Goal: Transaction & Acquisition: Purchase product/service

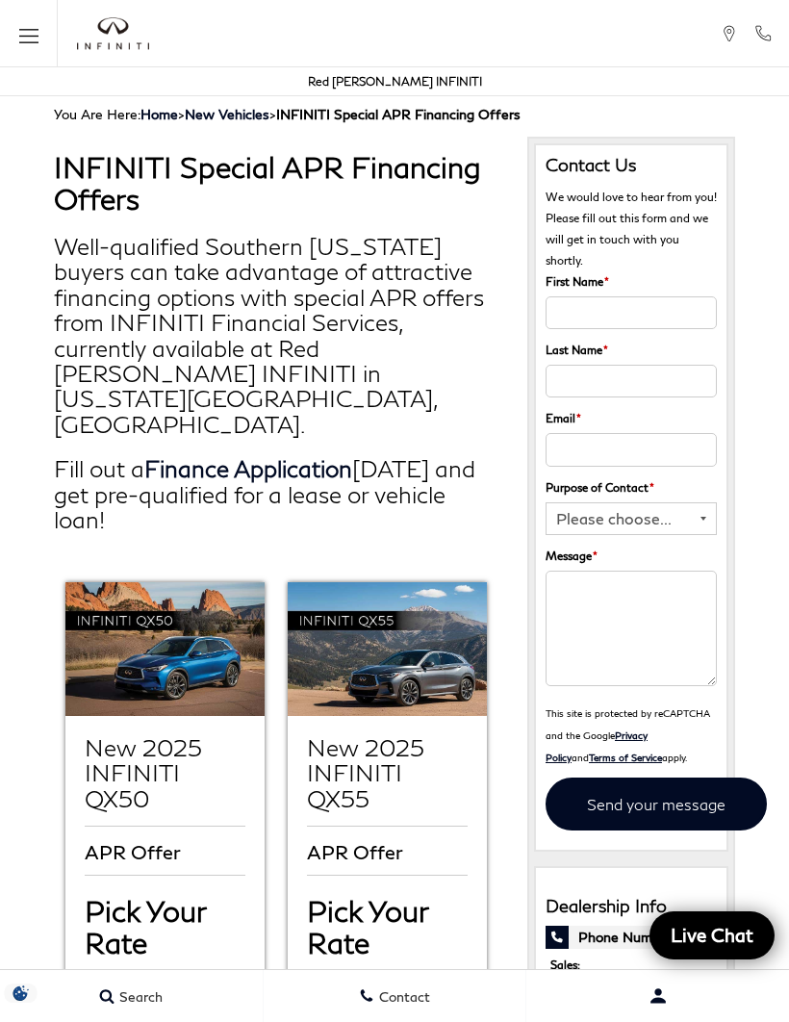
click at [35, 35] on icon "Open the main navigation menu" at bounding box center [28, 36] width 19 height 24
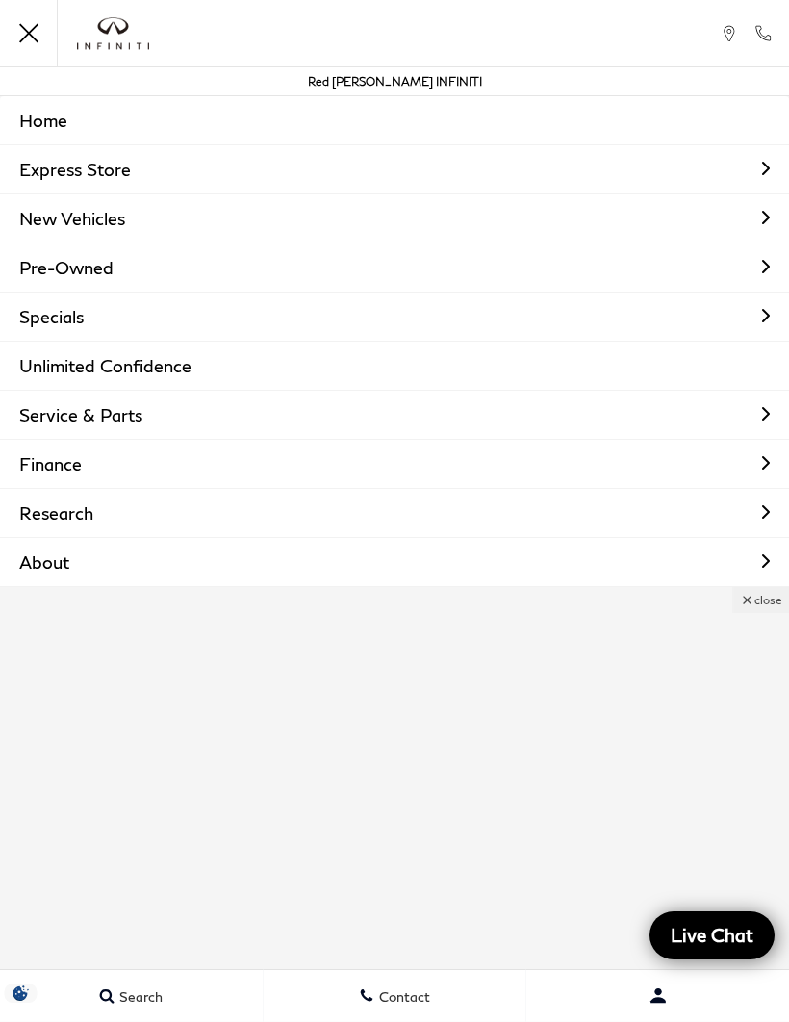
click at [71, 116] on link "Home" at bounding box center [394, 120] width 789 height 48
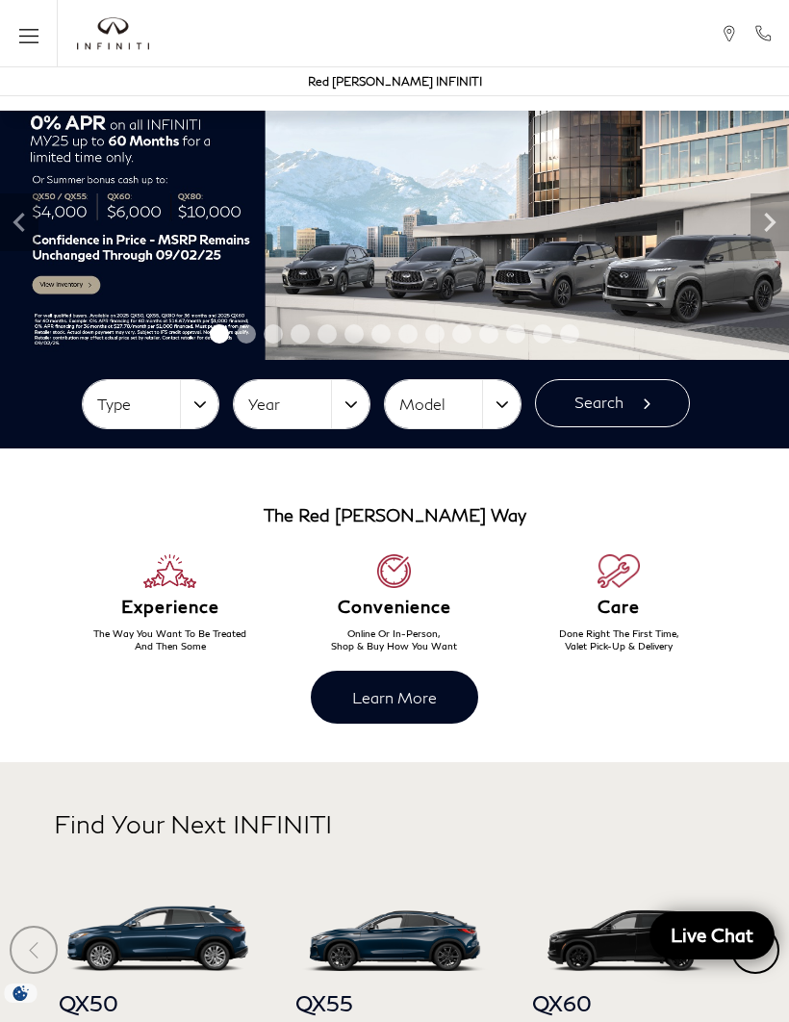
click at [202, 403] on button "Type" at bounding box center [151, 404] width 136 height 48
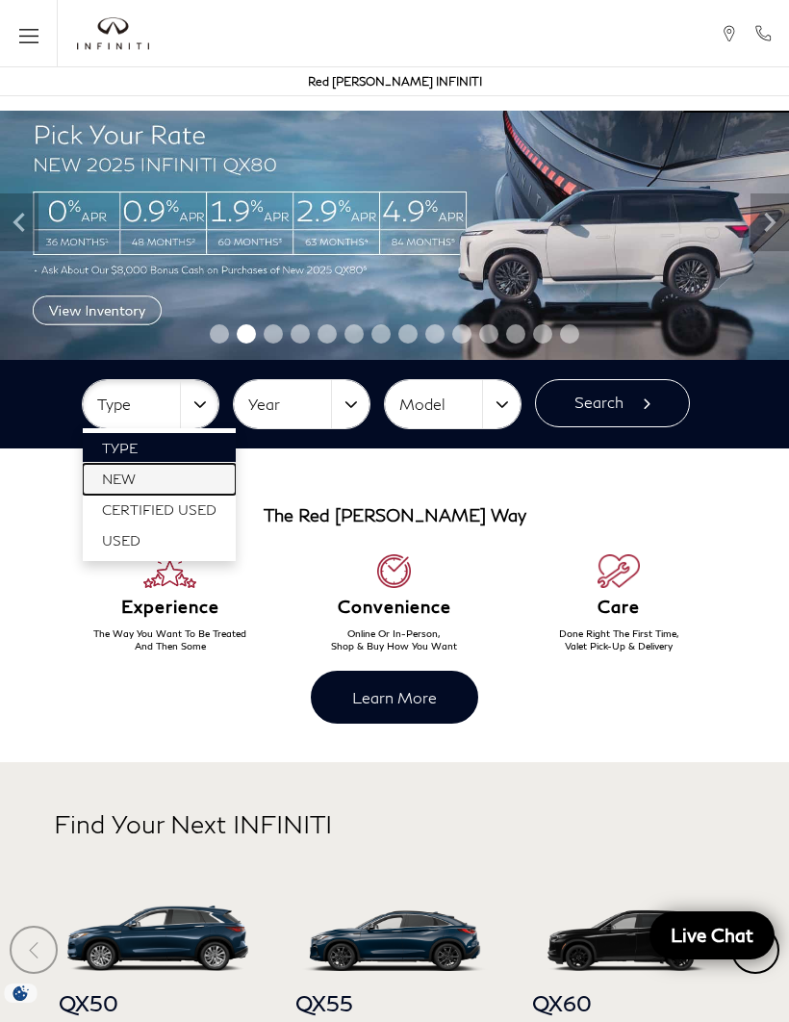
click at [127, 477] on span "New" at bounding box center [119, 479] width 34 height 16
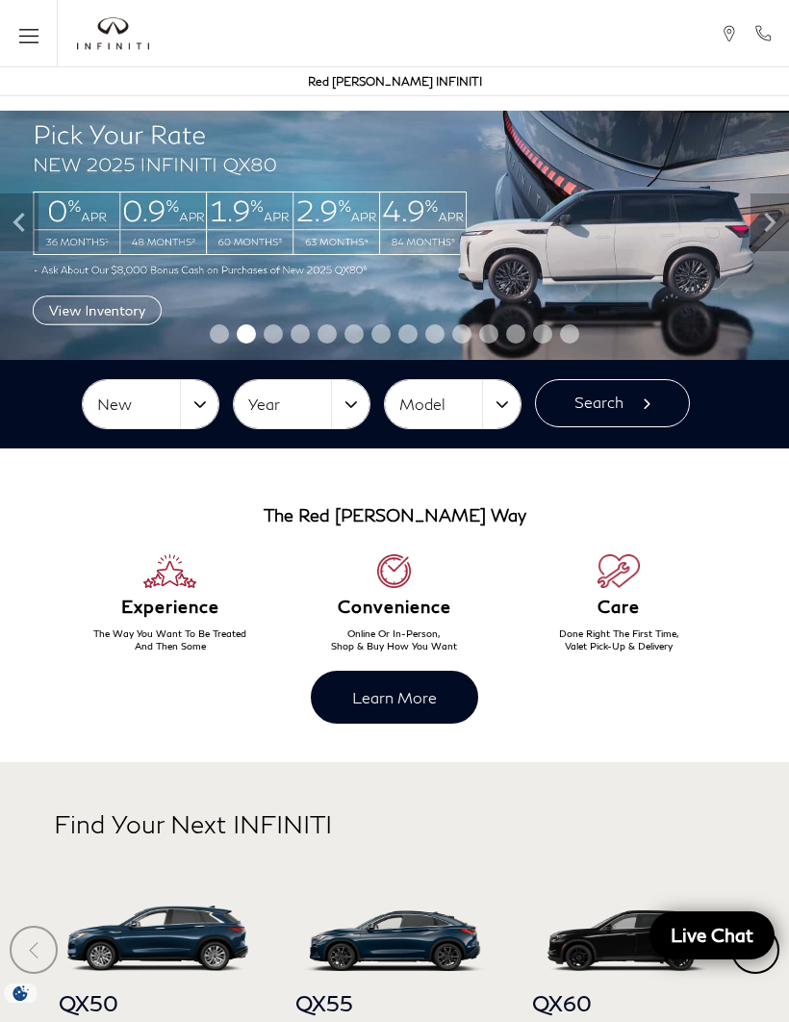
click at [363, 399] on button "Year" at bounding box center [302, 404] width 136 height 48
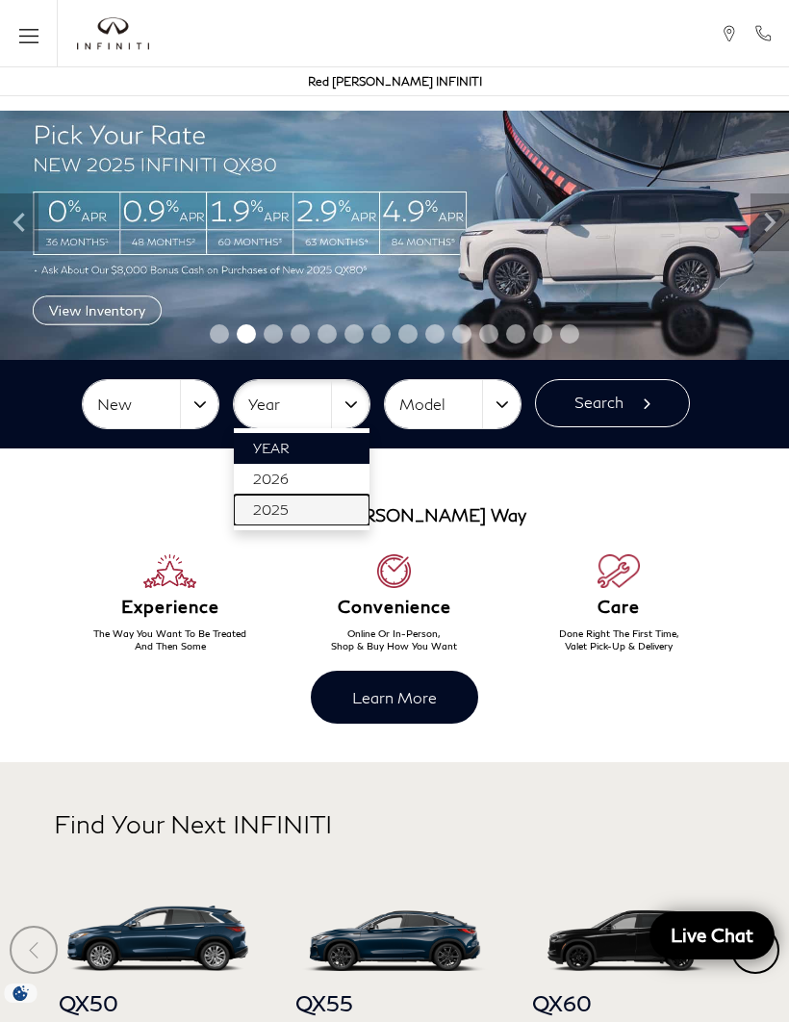
click at [287, 518] on span "2025" at bounding box center [271, 510] width 36 height 16
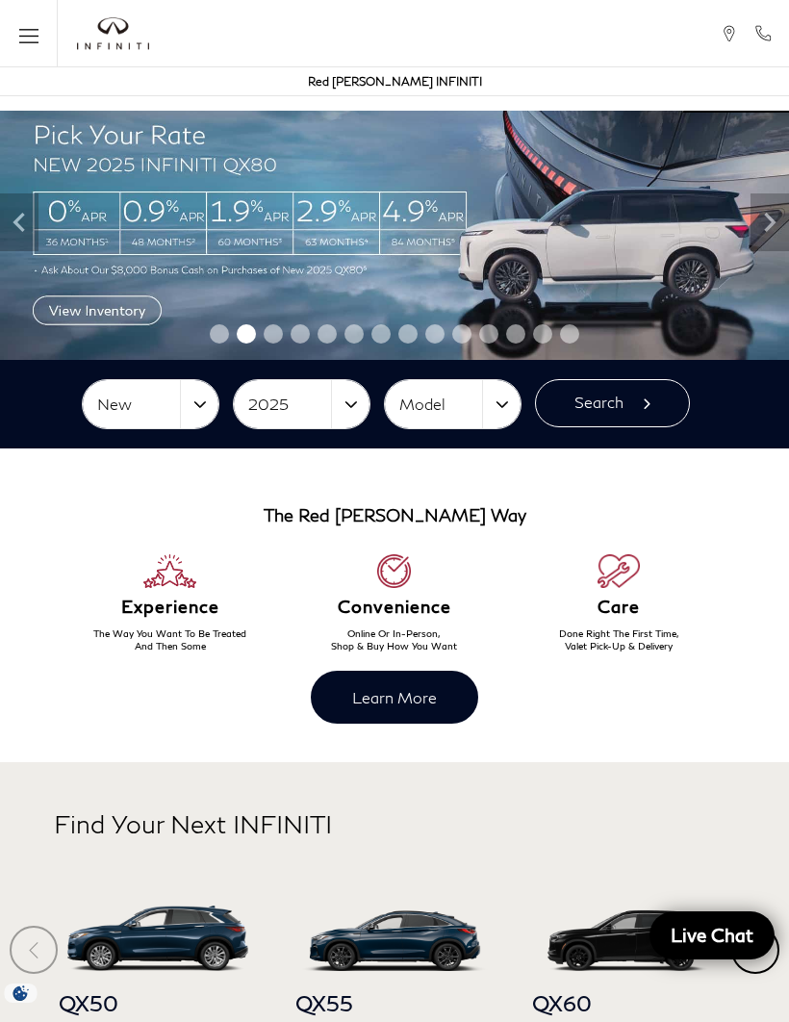
click at [500, 399] on button "Model" at bounding box center [453, 404] width 136 height 48
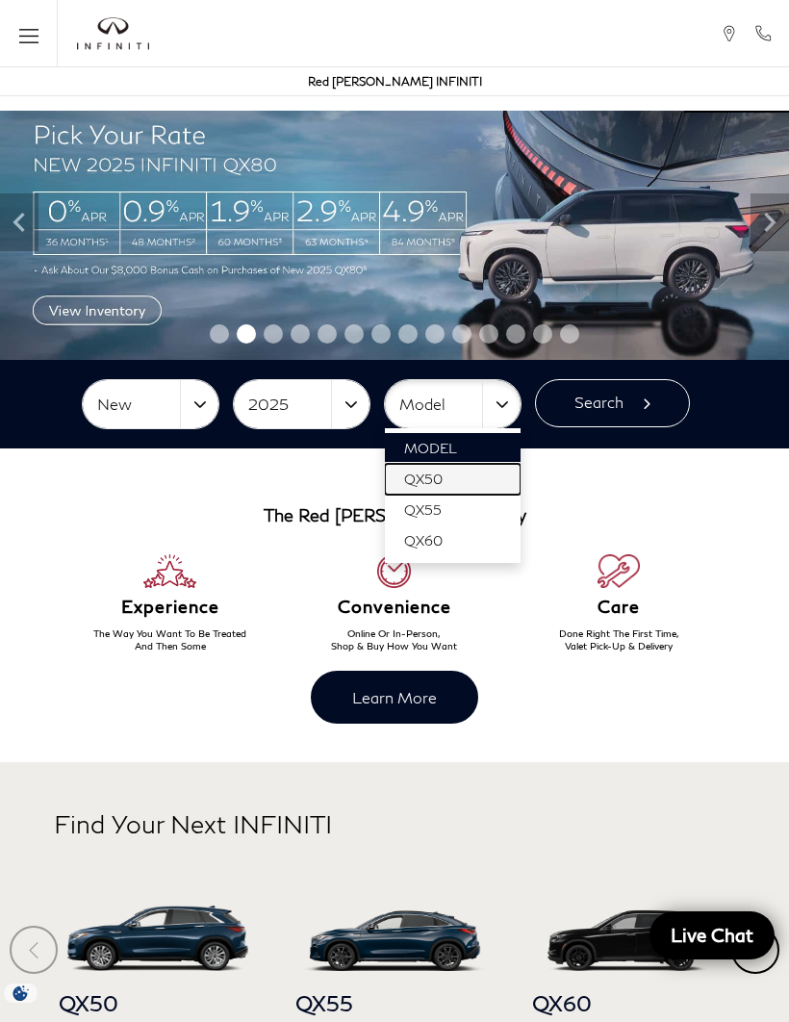
click at [424, 476] on span "QX50" at bounding box center [423, 479] width 39 height 16
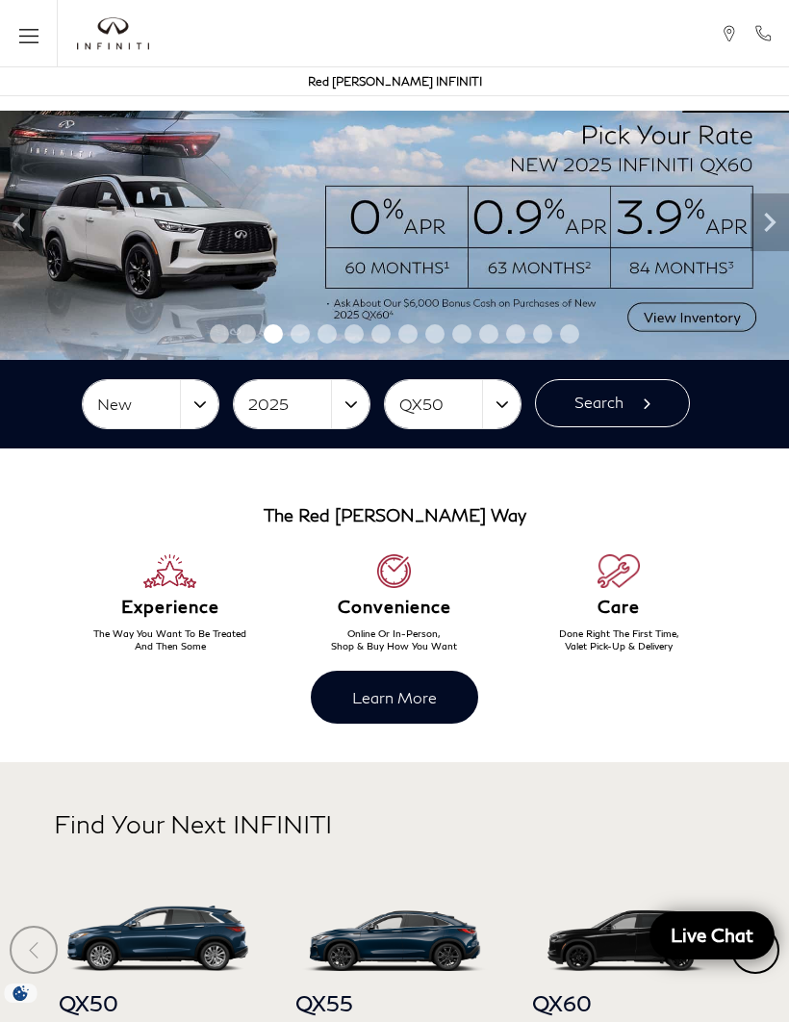
click at [603, 410] on button "Search" at bounding box center [612, 403] width 155 height 48
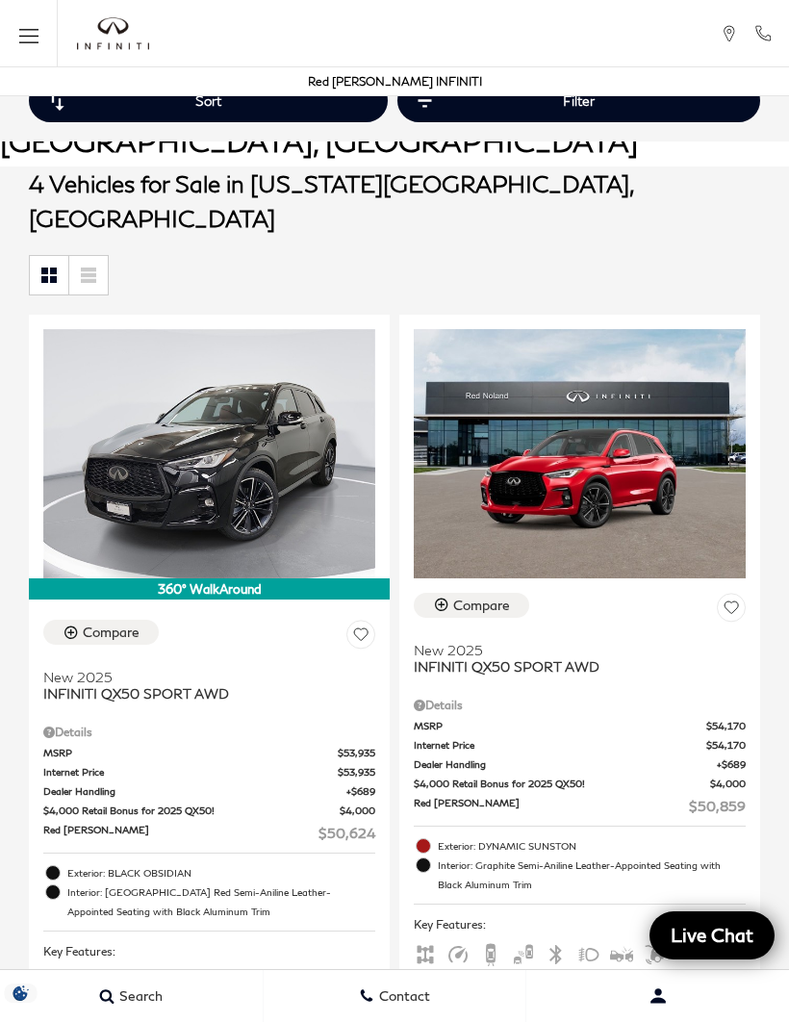
scroll to position [280, 0]
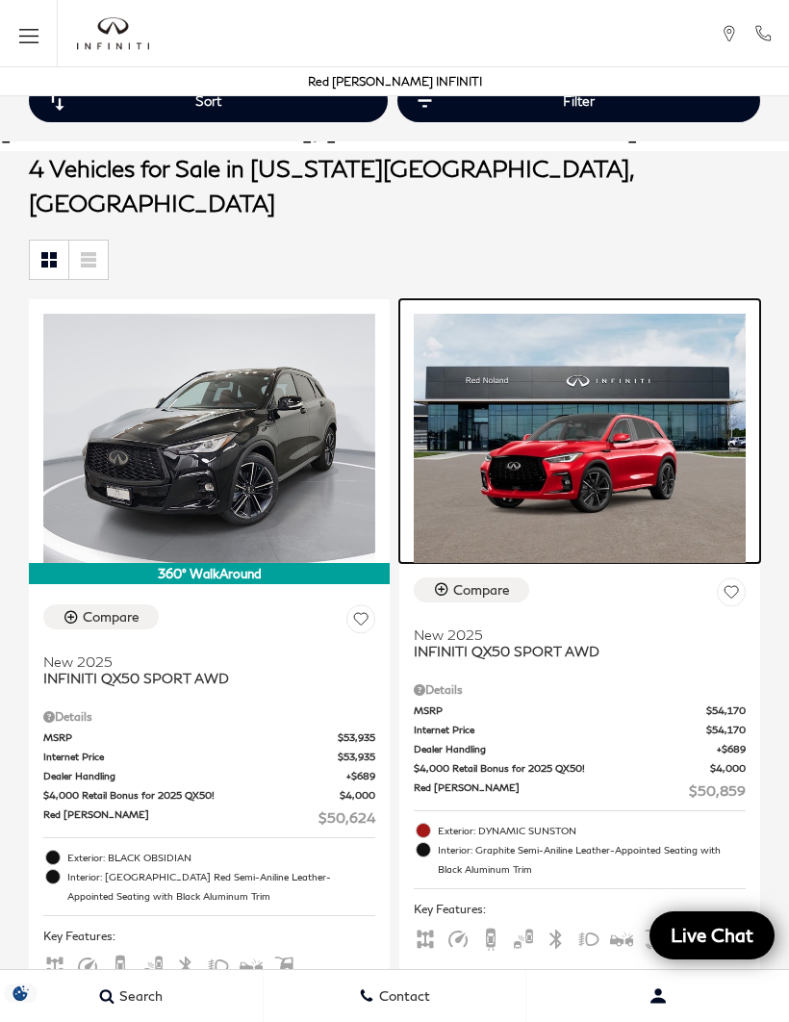
click at [604, 477] on img at bounding box center [580, 438] width 332 height 249
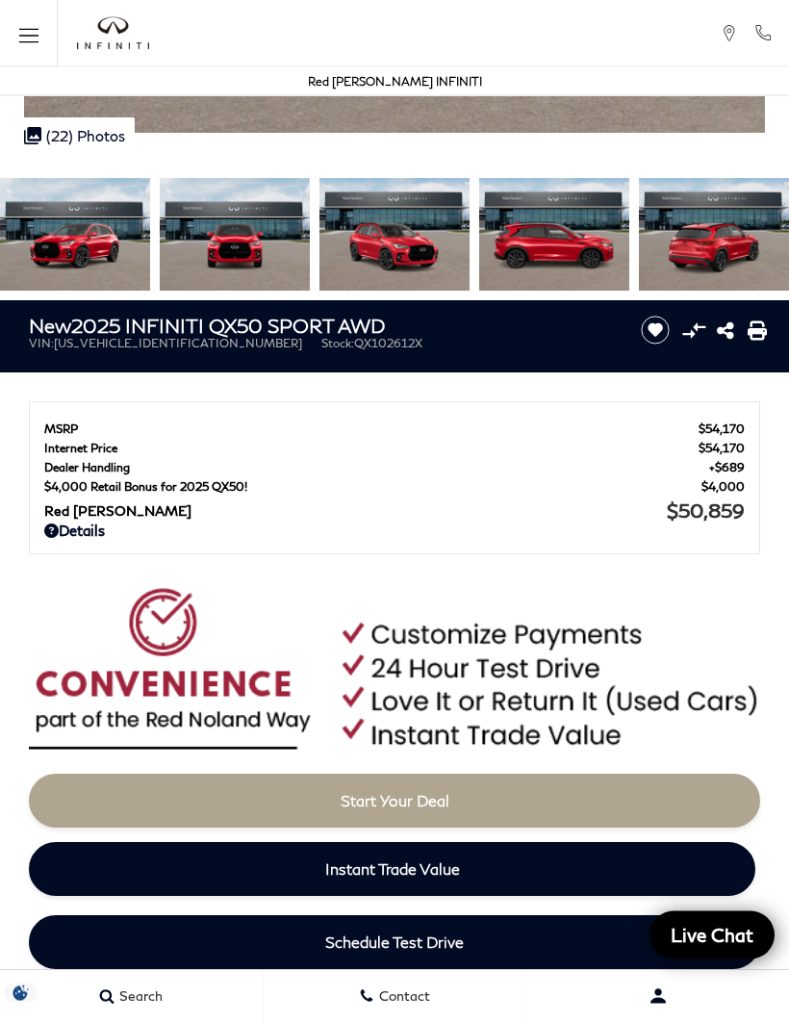
scroll to position [521, 0]
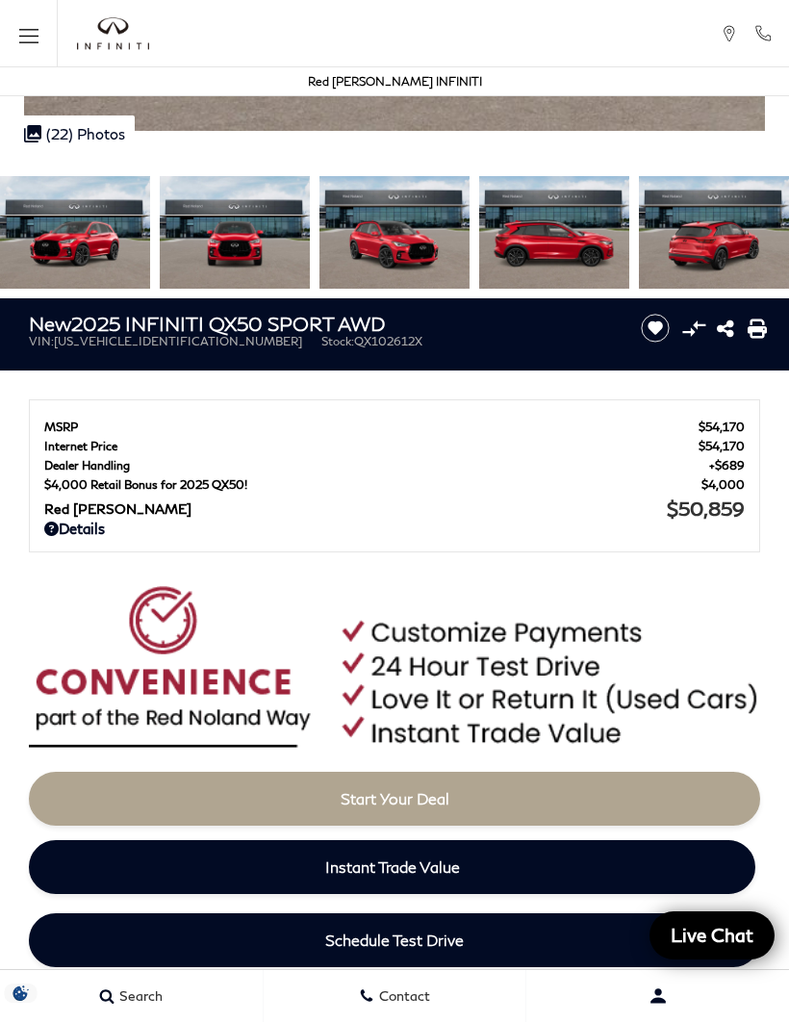
click at [58, 535] on icon at bounding box center [51, 529] width 14 height 14
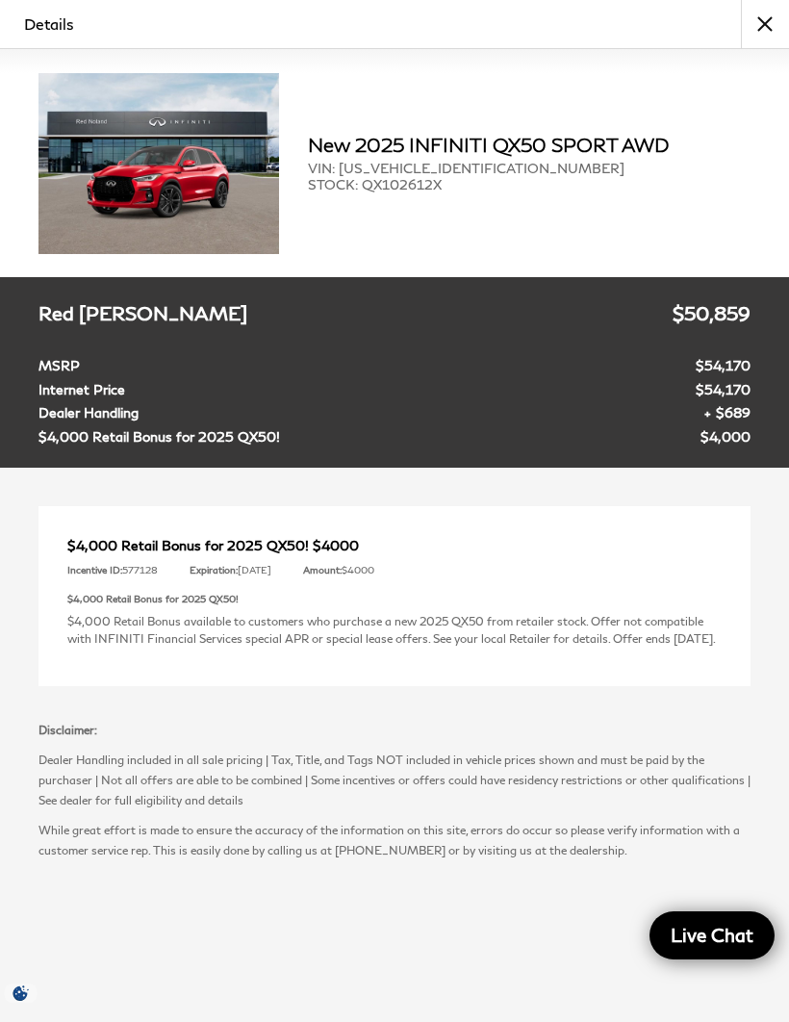
scroll to position [1226, 0]
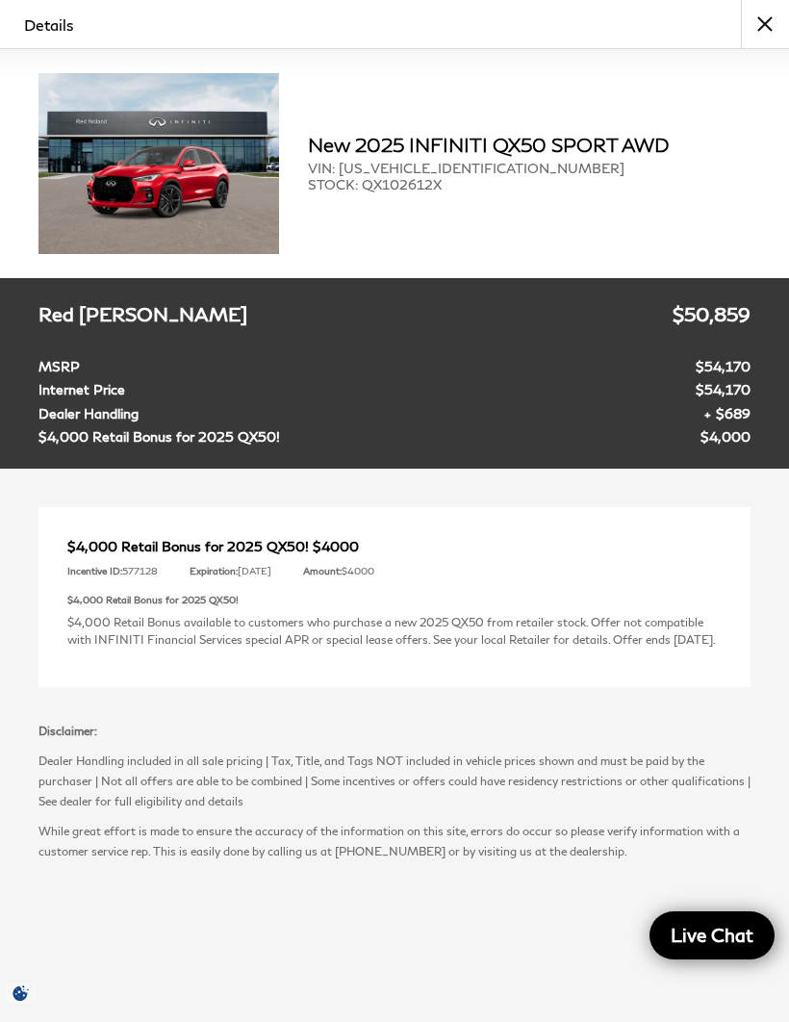
click at [751, 34] on button "close" at bounding box center [765, 24] width 48 height 48
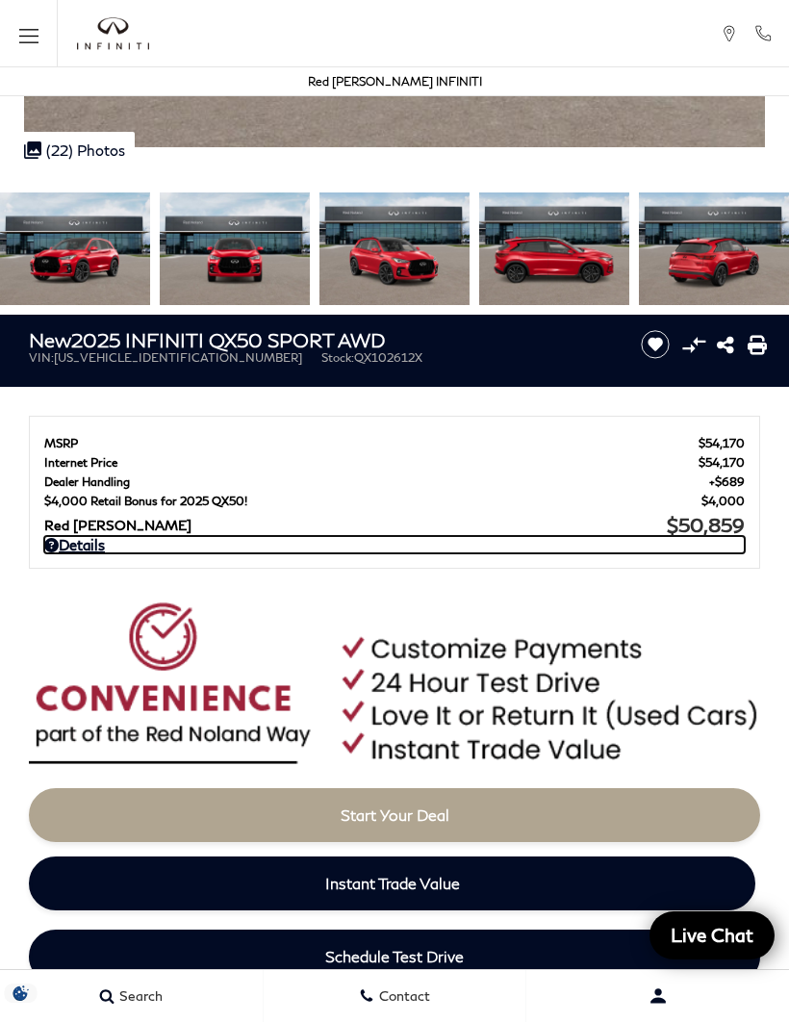
scroll to position [504, 0]
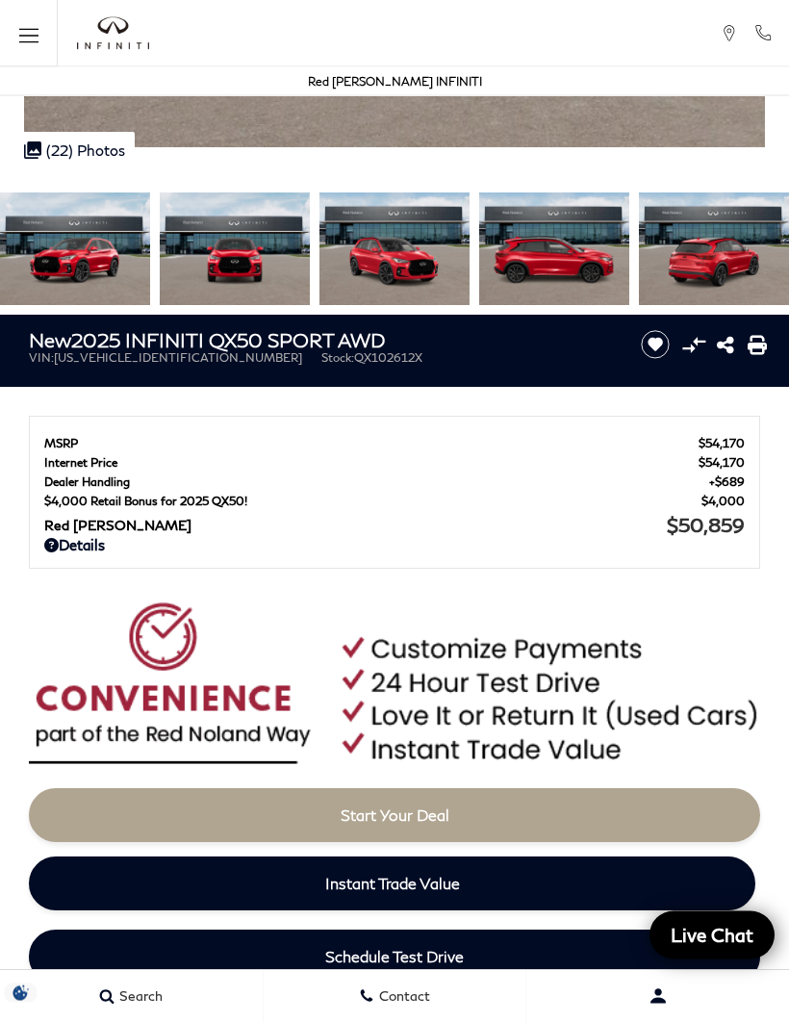
click at [91, 553] on link "Details" at bounding box center [394, 545] width 701 height 17
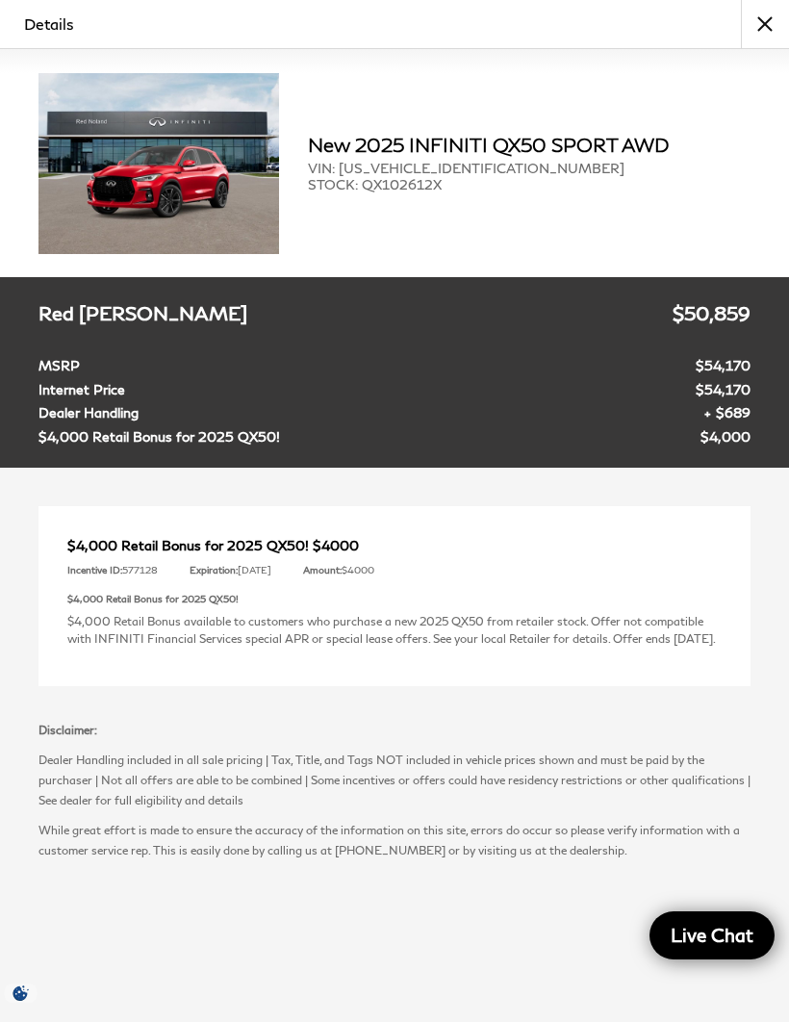
scroll to position [348, 0]
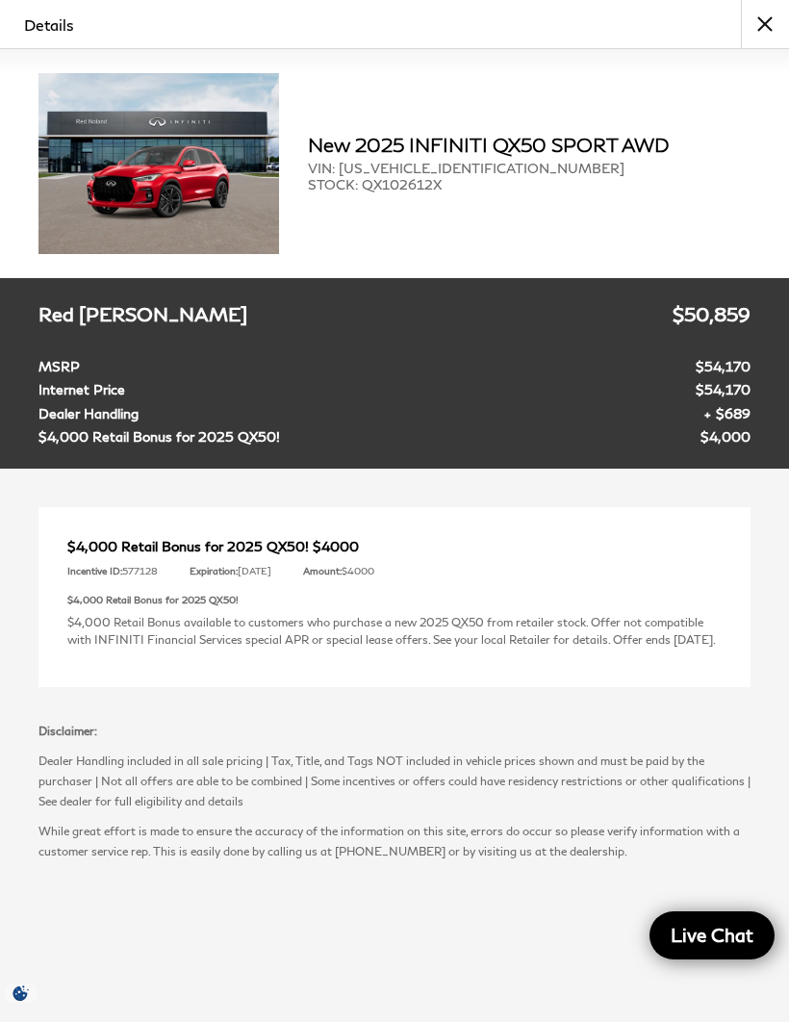
click at [765, 25] on button "close" at bounding box center [765, 24] width 48 height 48
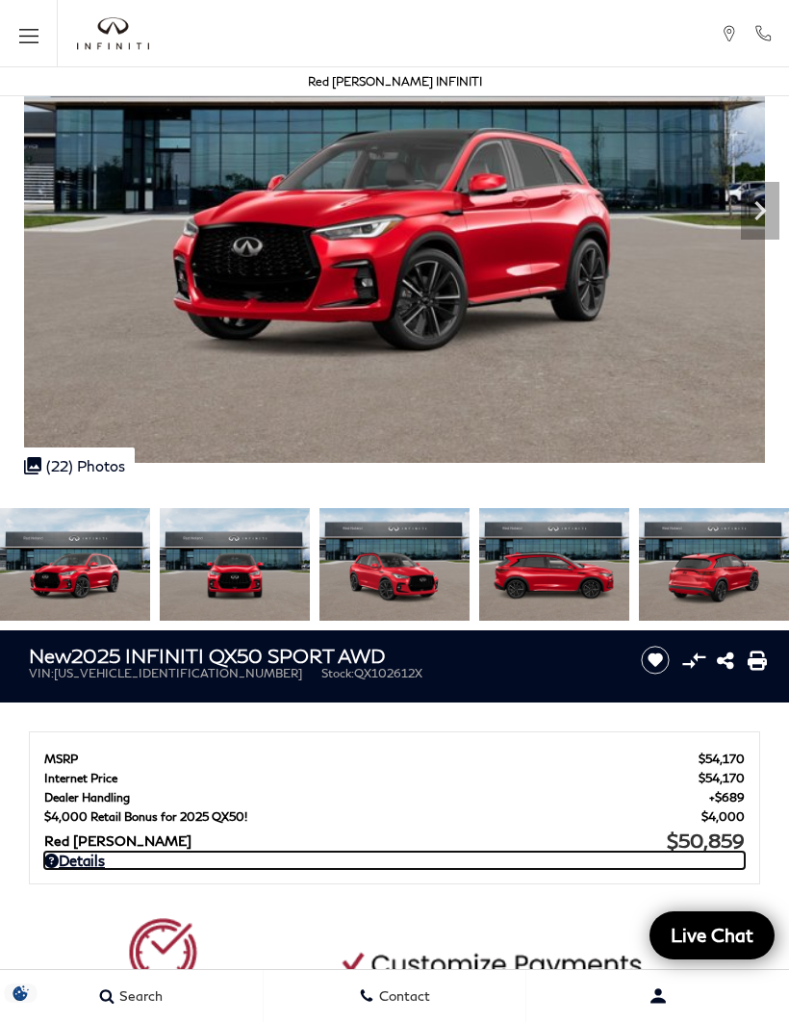
scroll to position [0, 0]
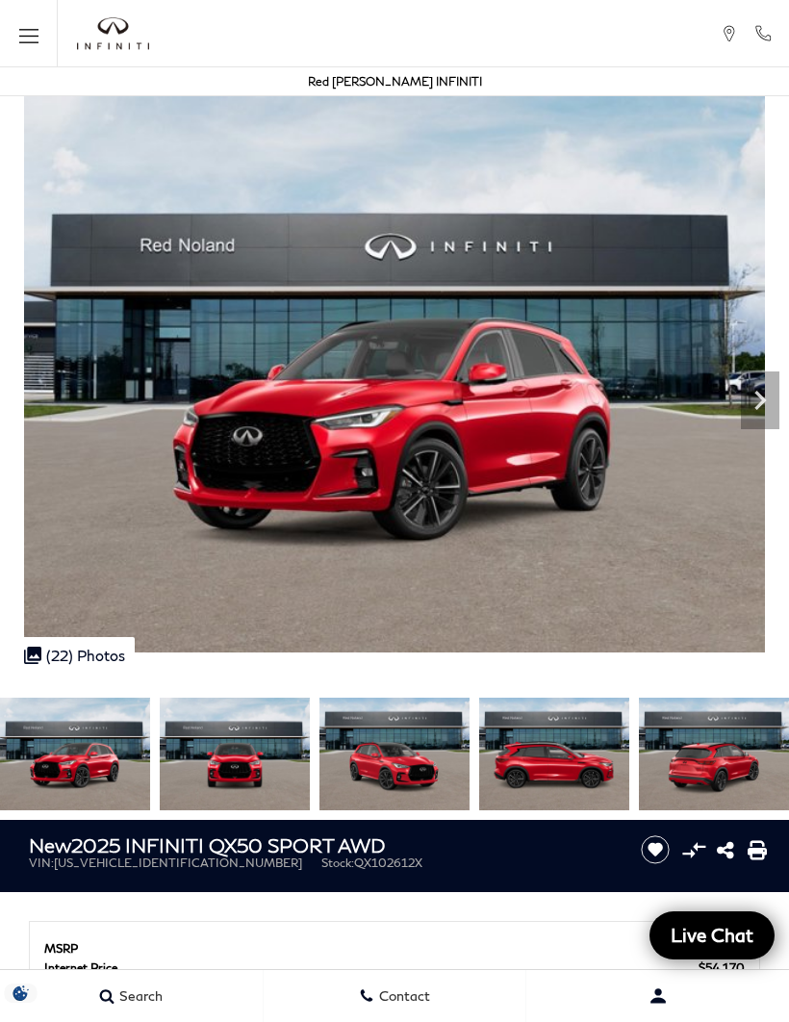
click at [760, 406] on icon "Next" at bounding box center [761, 400] width 12 height 19
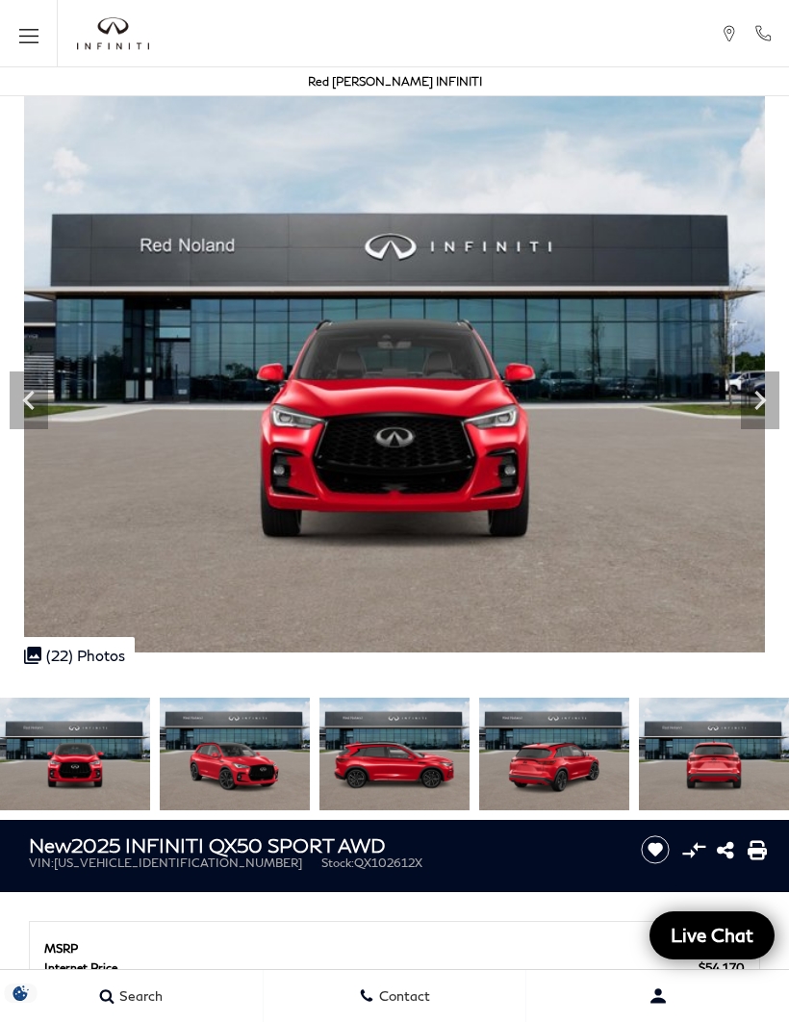
click at [751, 404] on icon "Next" at bounding box center [760, 400] width 39 height 39
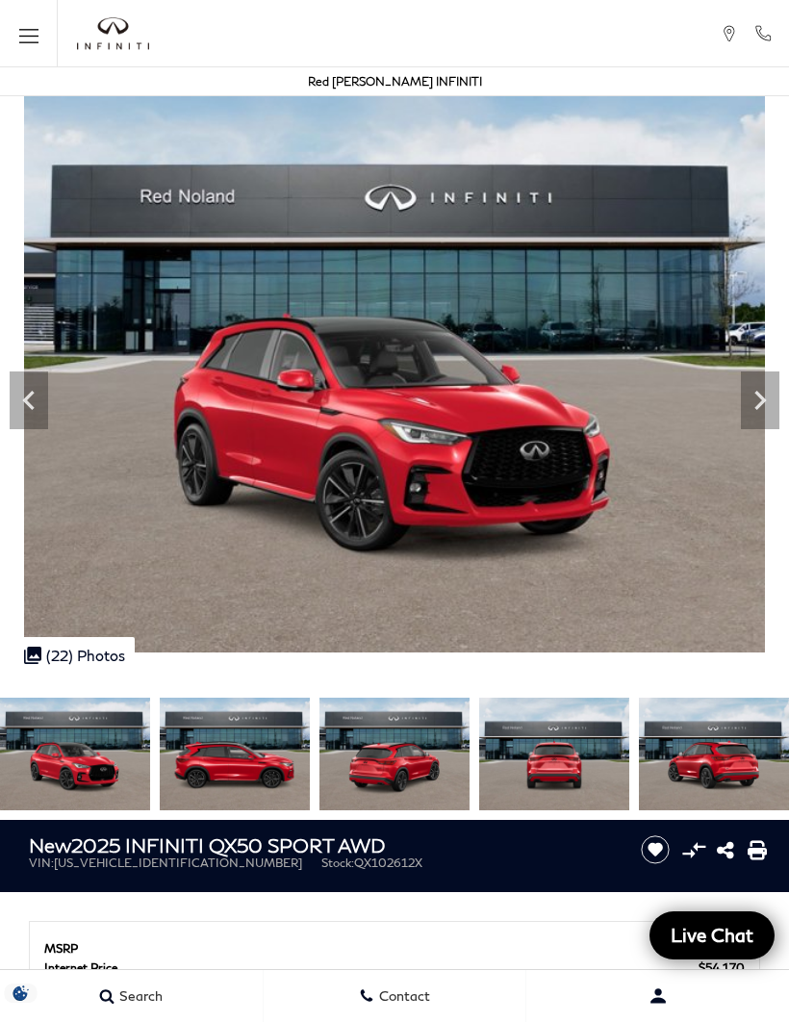
click at [747, 408] on icon "Next" at bounding box center [760, 400] width 39 height 39
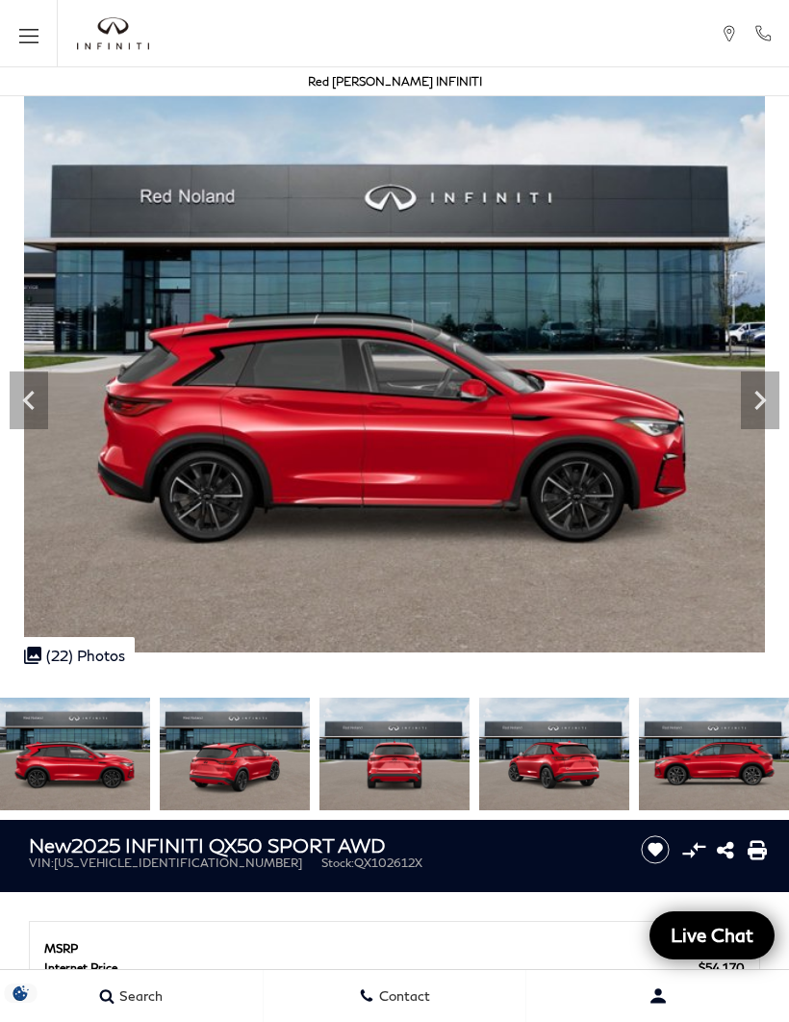
click at [759, 390] on icon "Next" at bounding box center [760, 400] width 39 height 39
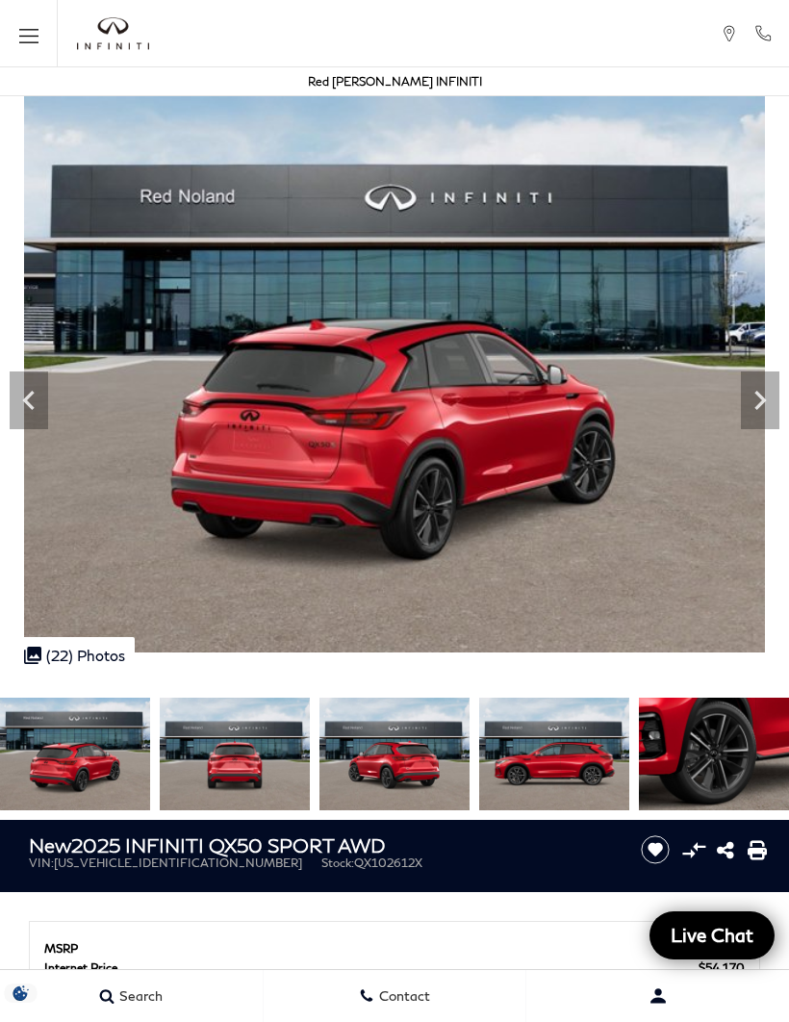
click at [763, 407] on icon "Next" at bounding box center [760, 400] width 39 height 39
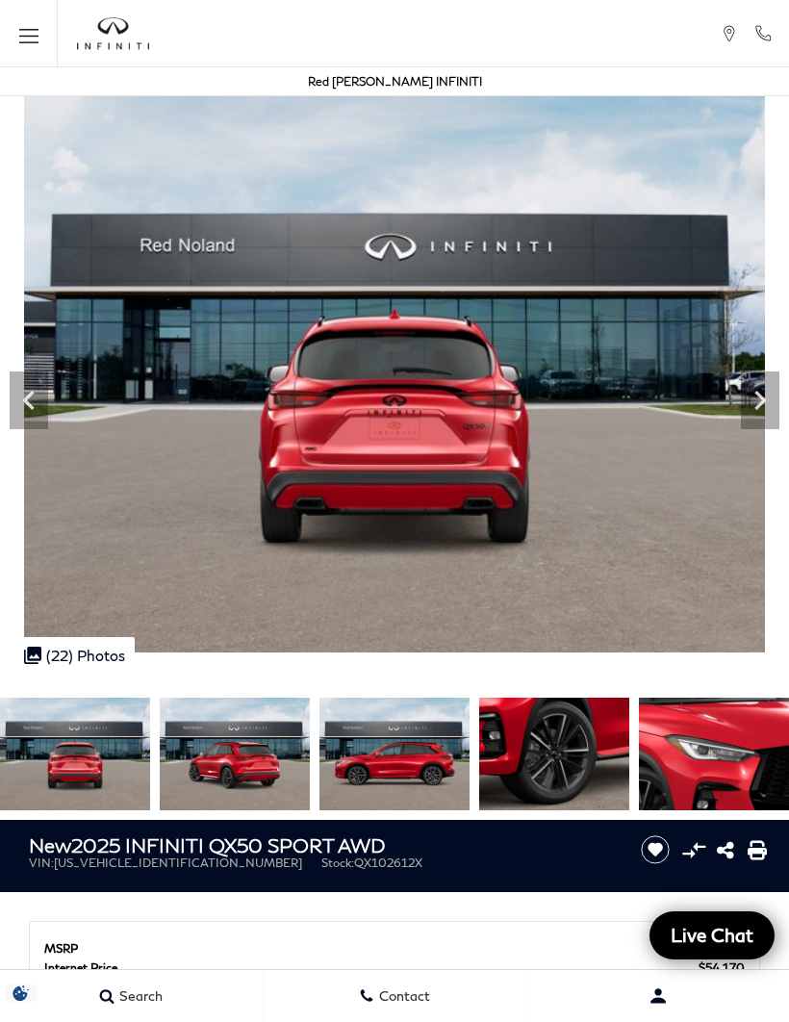
click at [761, 405] on icon "Next" at bounding box center [761, 400] width 12 height 19
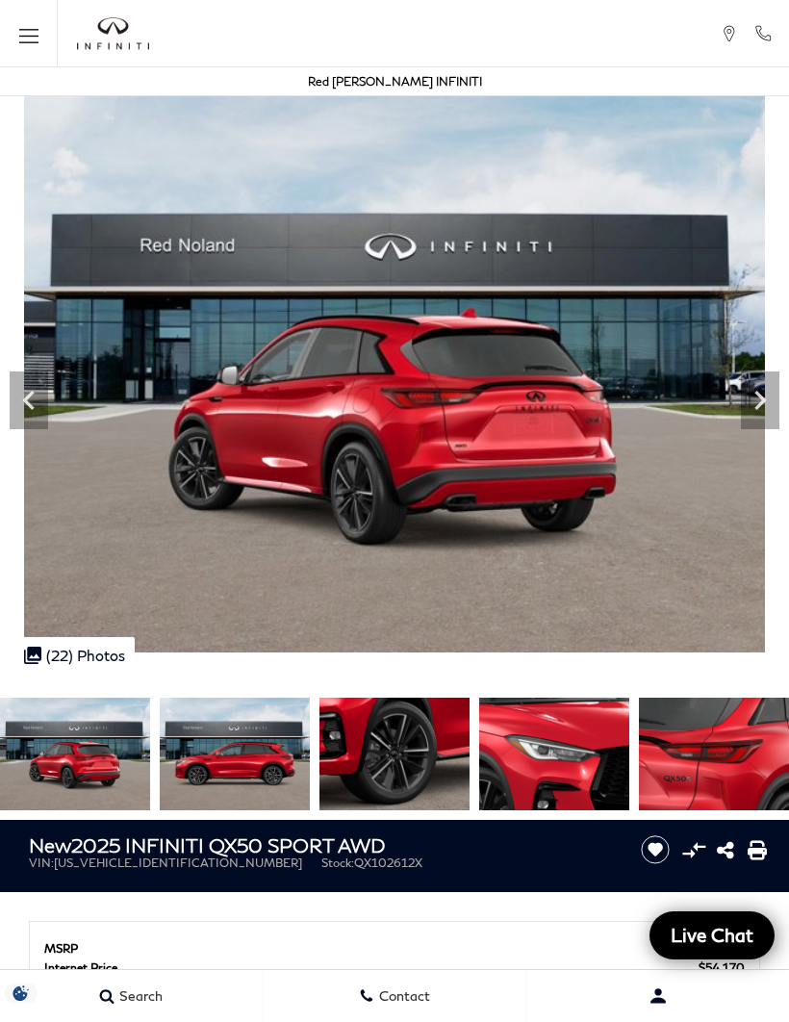
click at [751, 410] on icon "Next" at bounding box center [760, 400] width 39 height 39
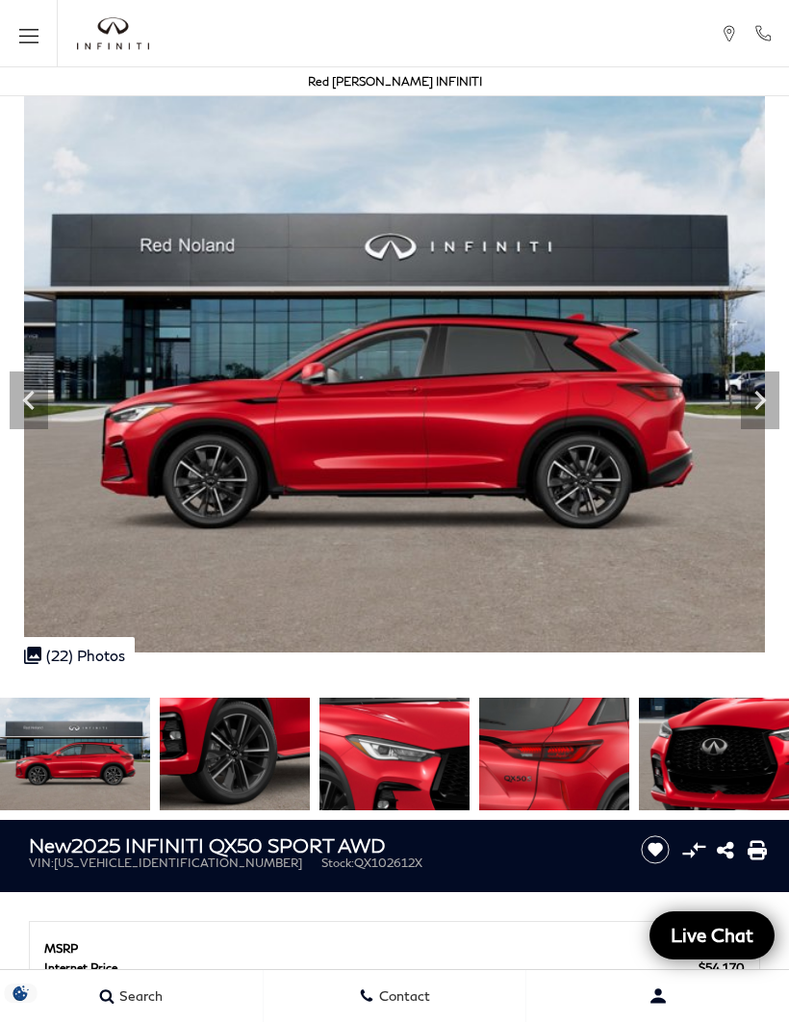
click at [759, 401] on icon "Next" at bounding box center [760, 400] width 39 height 39
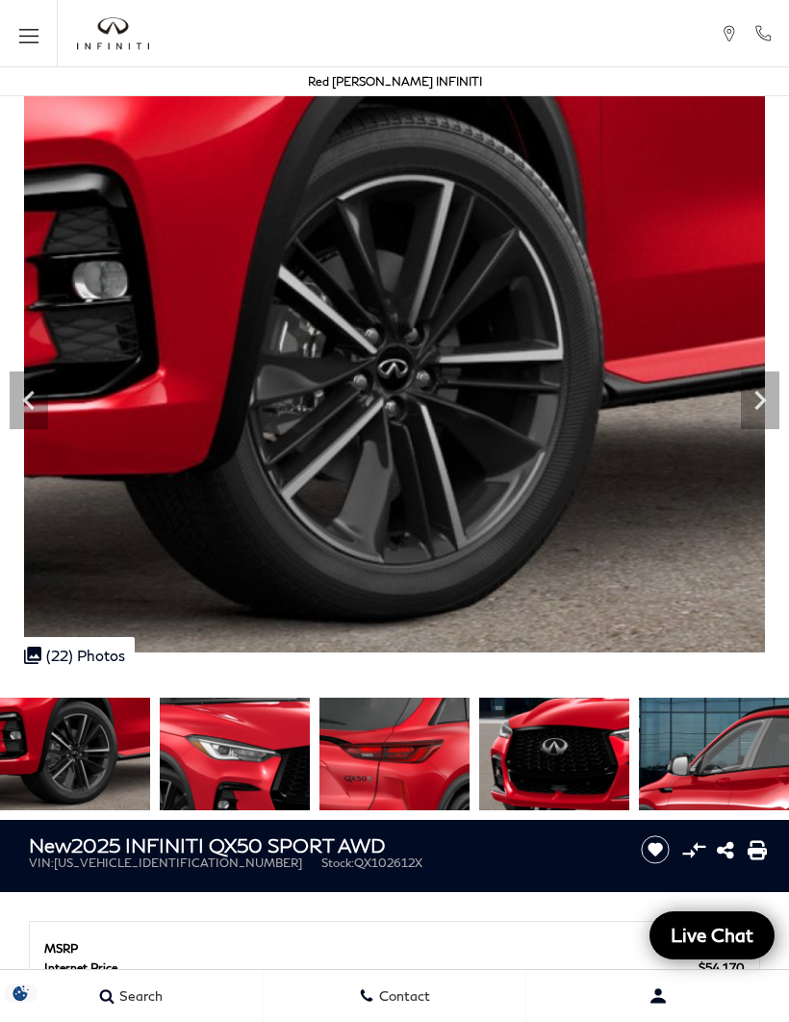
click at [762, 410] on icon "Next" at bounding box center [760, 400] width 39 height 39
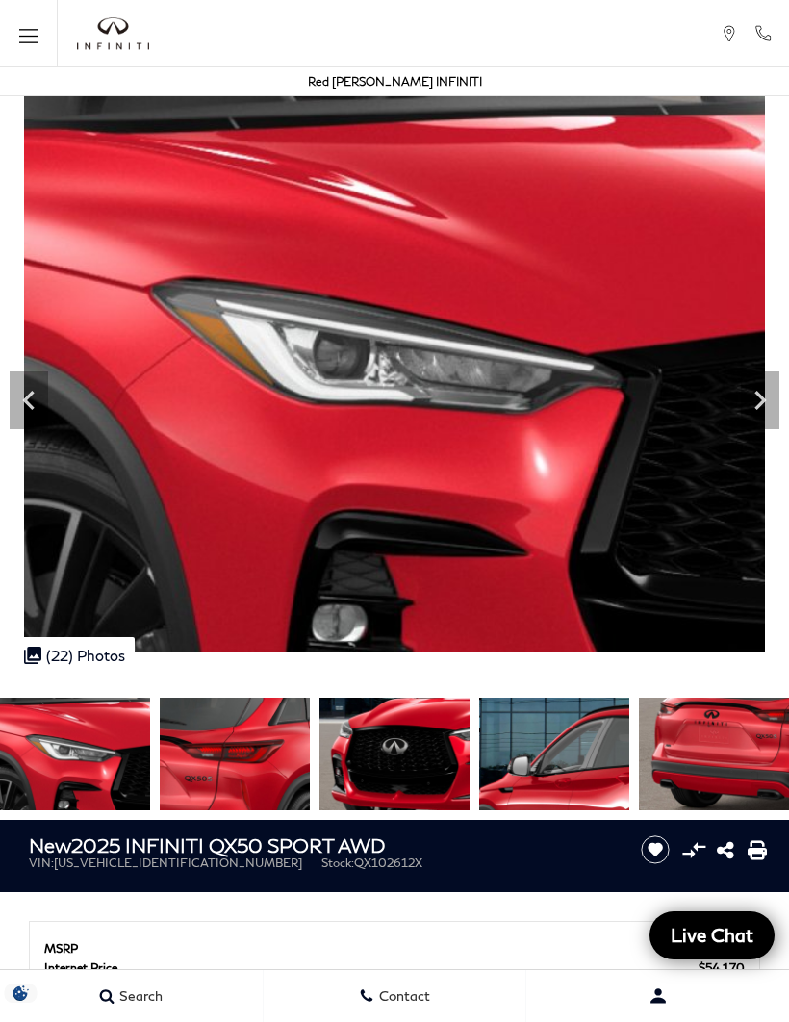
click at [763, 417] on icon "Next" at bounding box center [760, 400] width 39 height 39
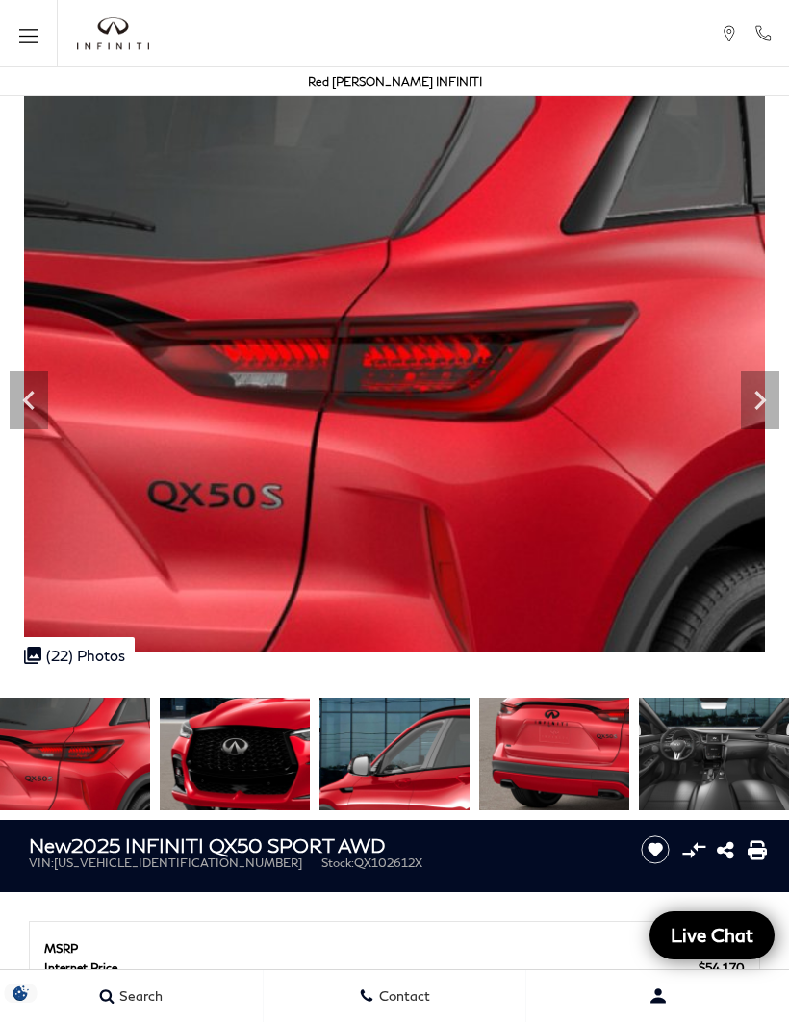
click at [759, 400] on icon "Next" at bounding box center [760, 400] width 39 height 39
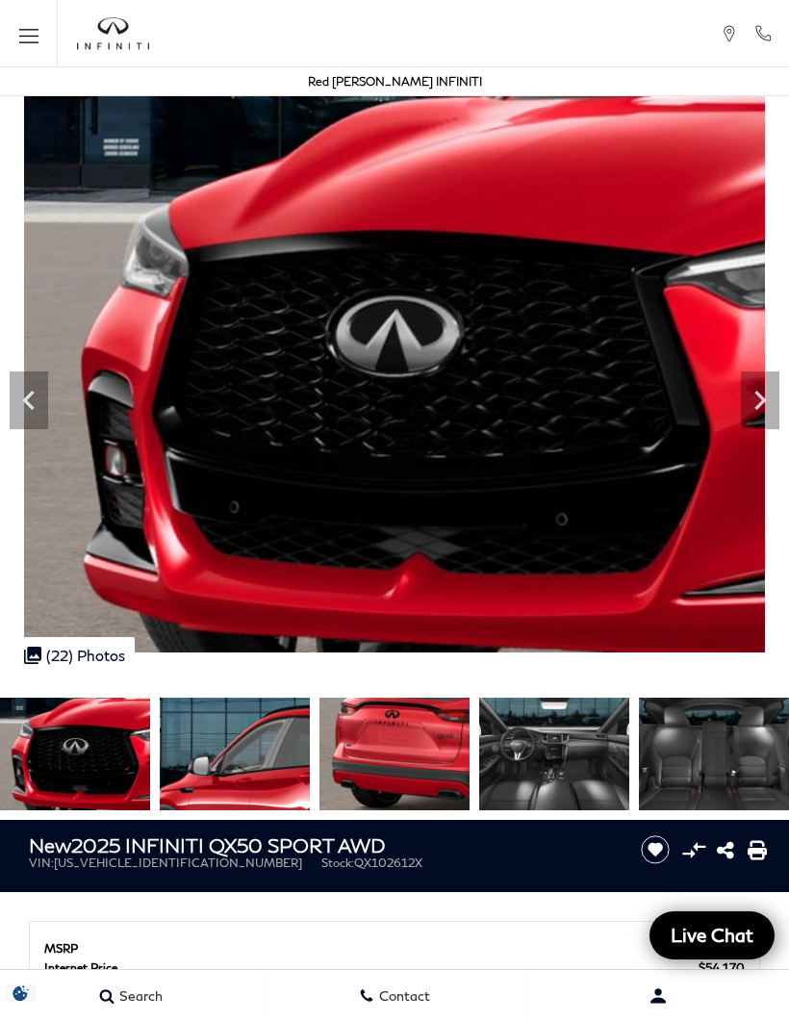
click at [758, 414] on icon "Next" at bounding box center [760, 400] width 39 height 39
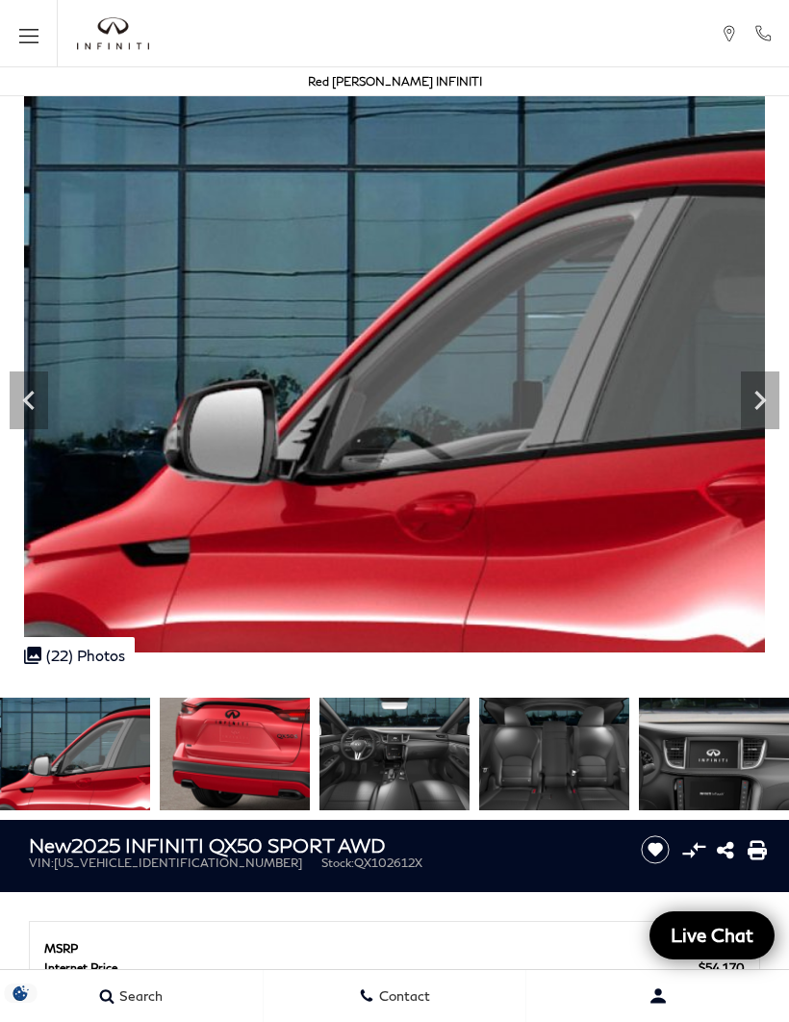
click at [756, 397] on icon "Next" at bounding box center [760, 400] width 39 height 39
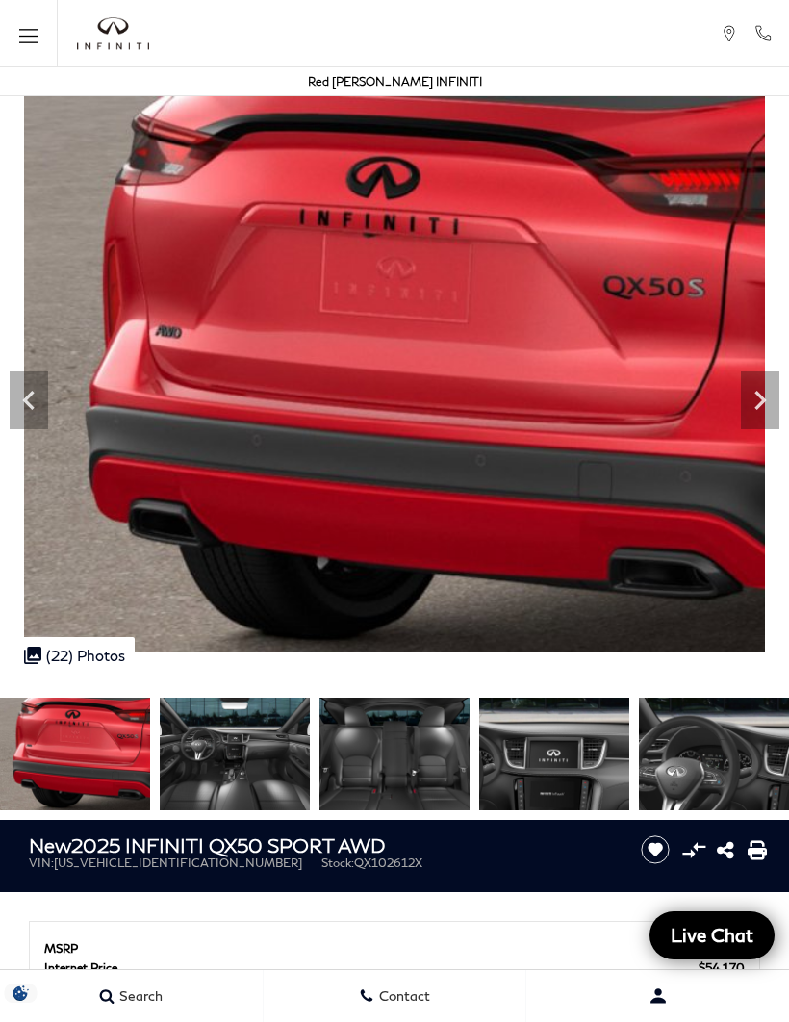
click at [758, 406] on icon "Next" at bounding box center [761, 400] width 12 height 19
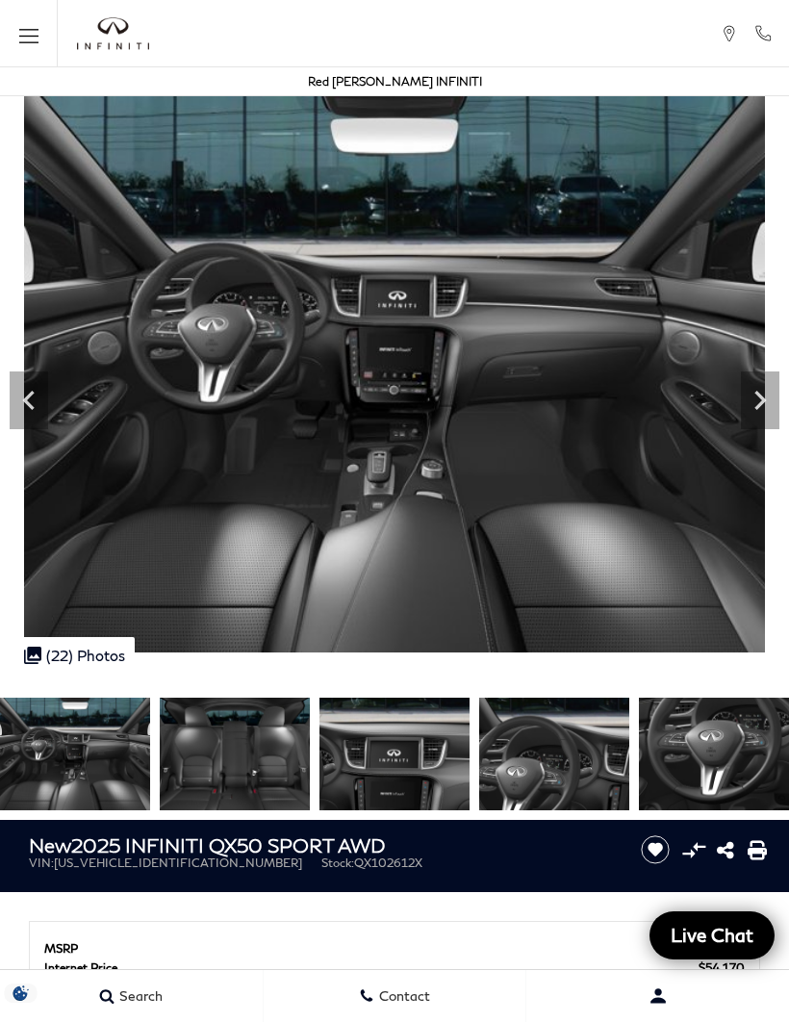
click at [772, 405] on icon "Next" at bounding box center [760, 400] width 39 height 39
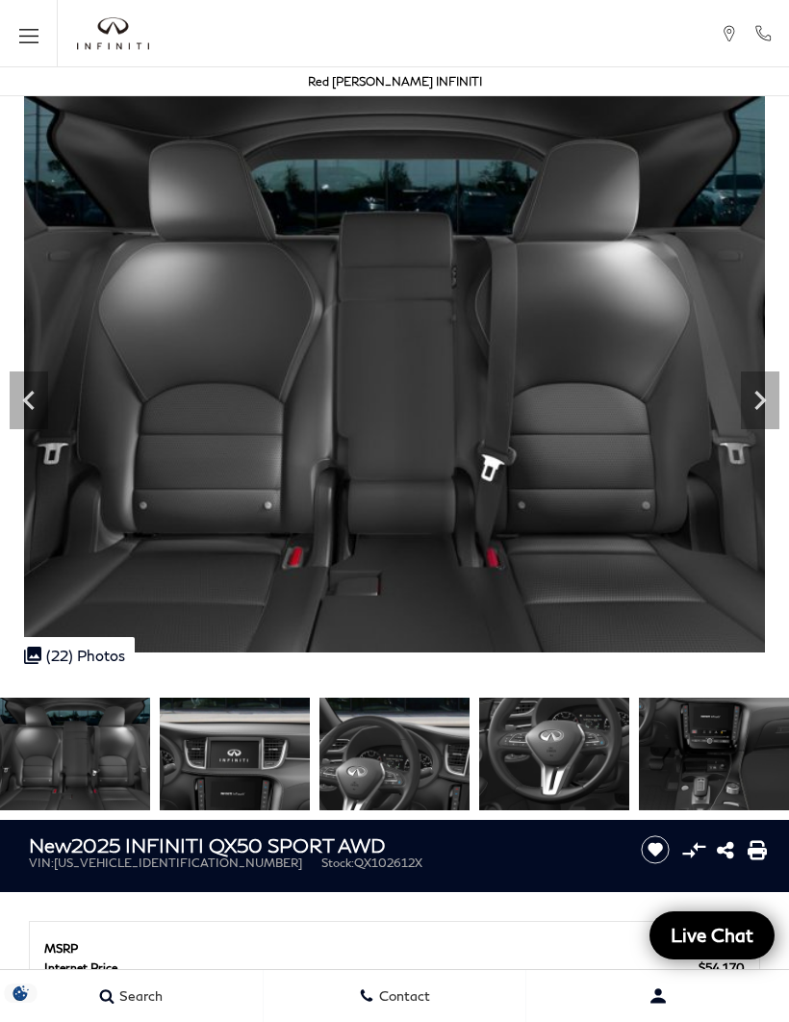
click at [762, 403] on icon "Next" at bounding box center [761, 400] width 12 height 19
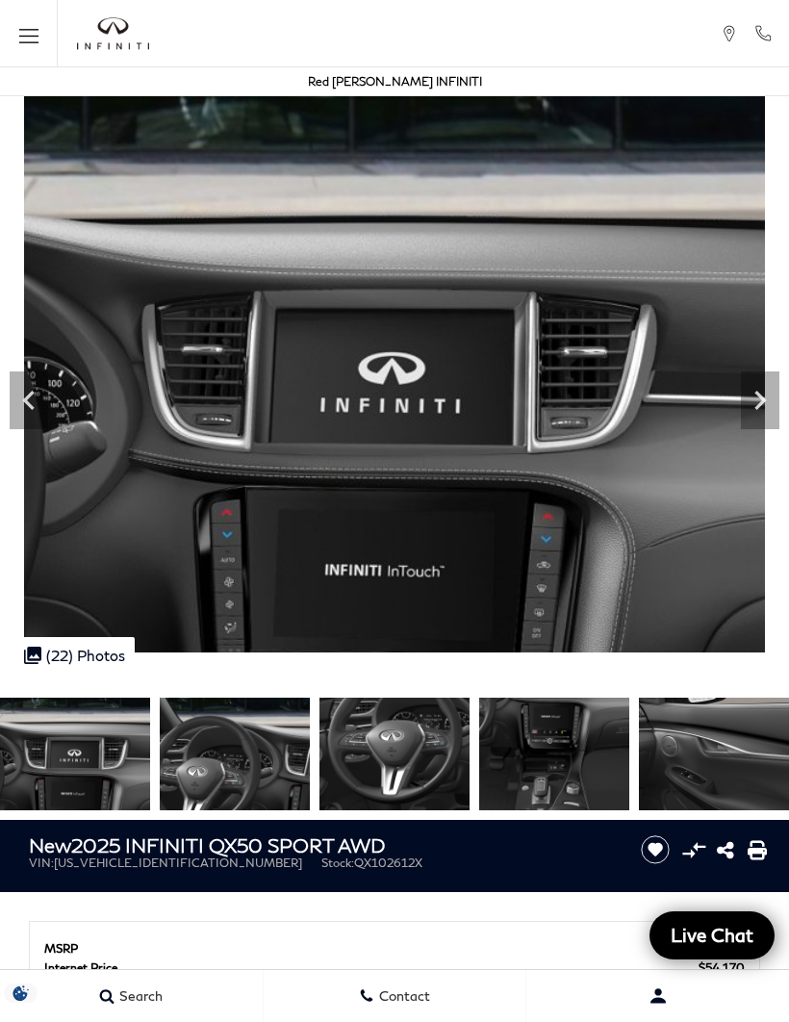
click at [760, 399] on icon "Next" at bounding box center [760, 400] width 39 height 39
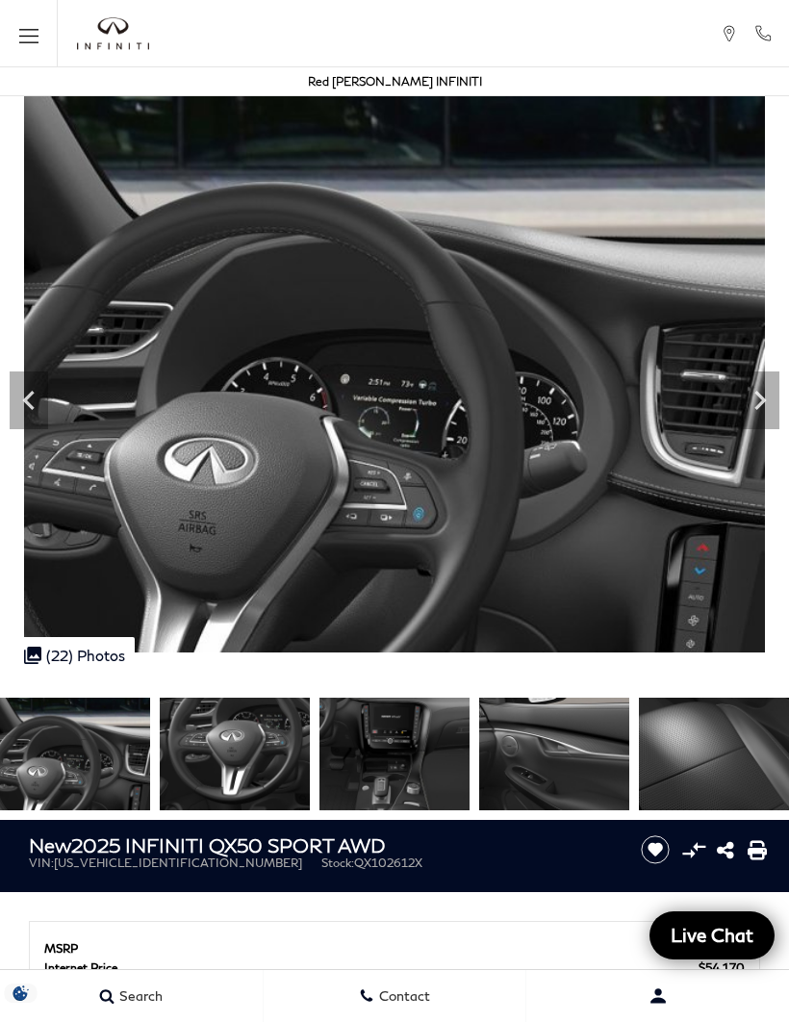
click at [760, 408] on icon "Next" at bounding box center [760, 400] width 39 height 39
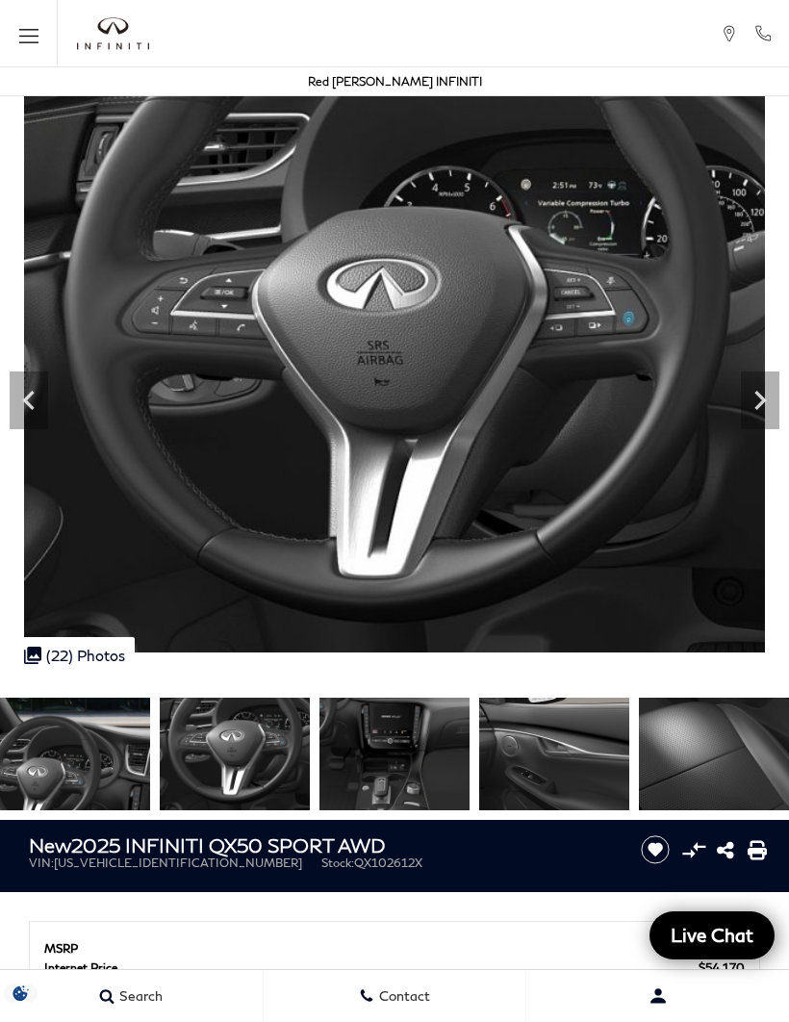
click at [750, 402] on icon "Next" at bounding box center [760, 400] width 39 height 39
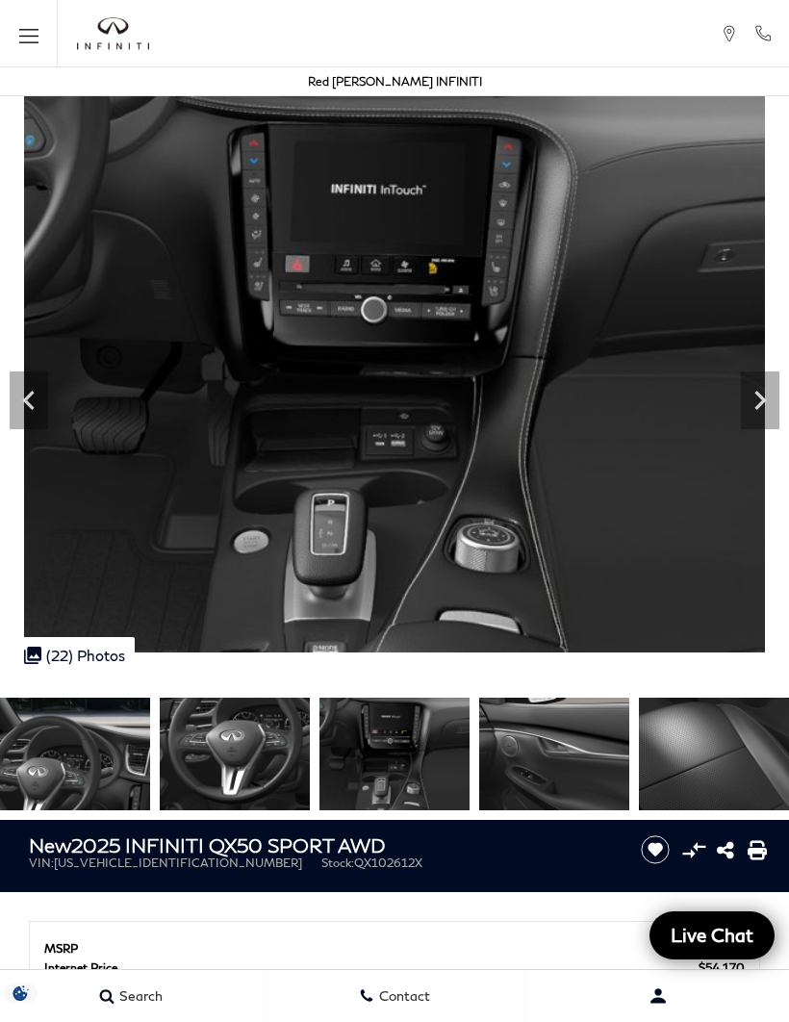
click at [757, 412] on icon "Next" at bounding box center [760, 400] width 39 height 39
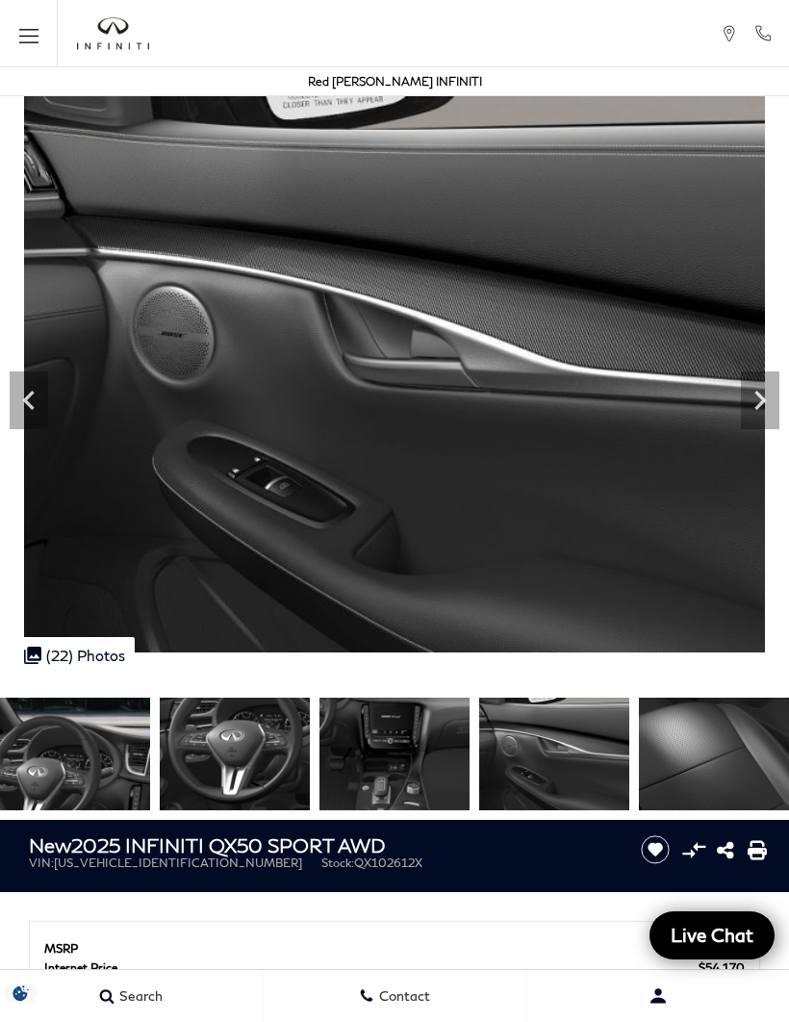
click at [766, 401] on icon "Next" at bounding box center [760, 400] width 39 height 39
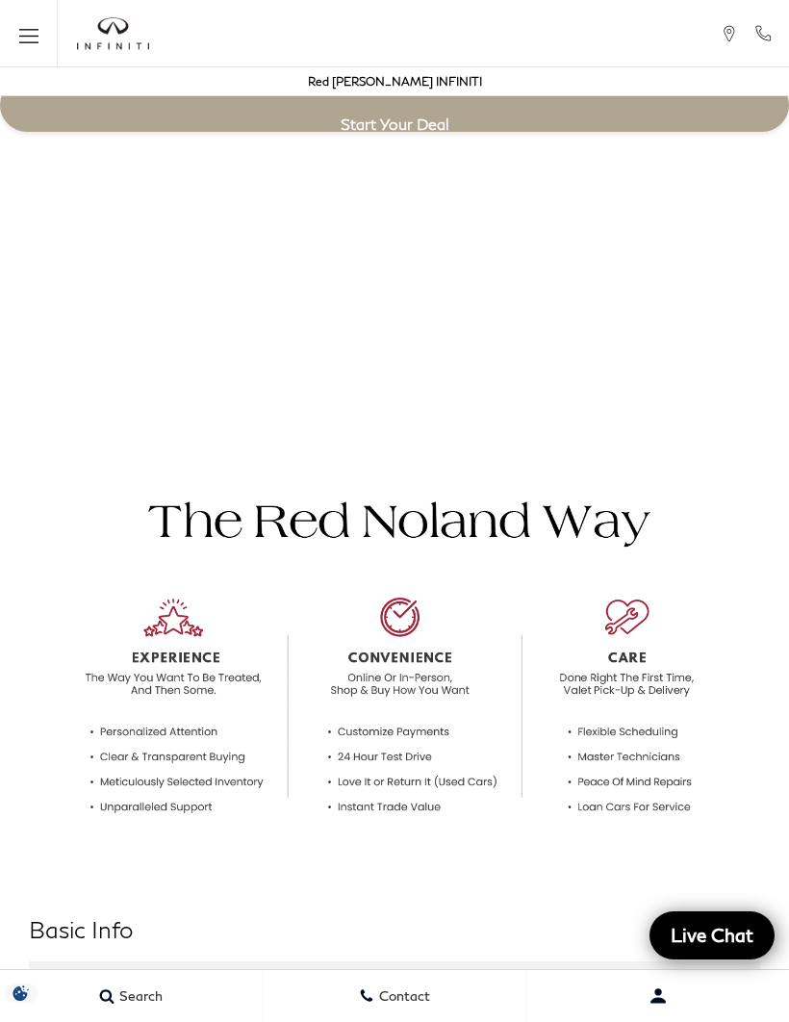
scroll to position [1632, 0]
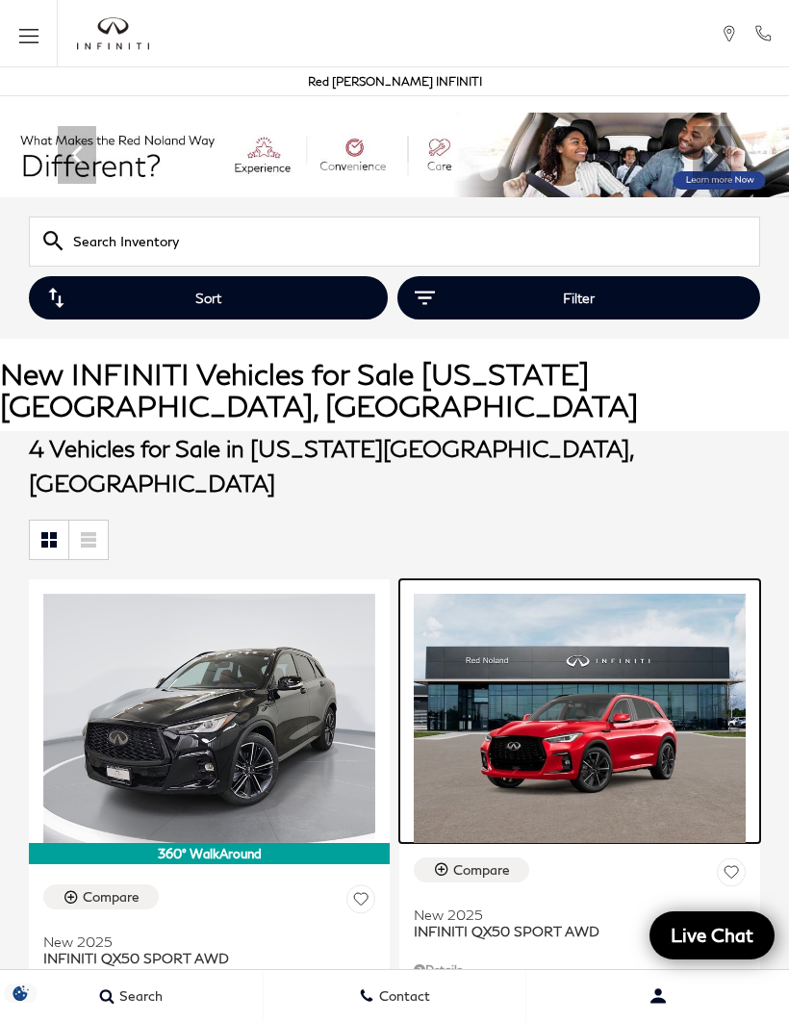
click at [672, 646] on img at bounding box center [580, 718] width 332 height 249
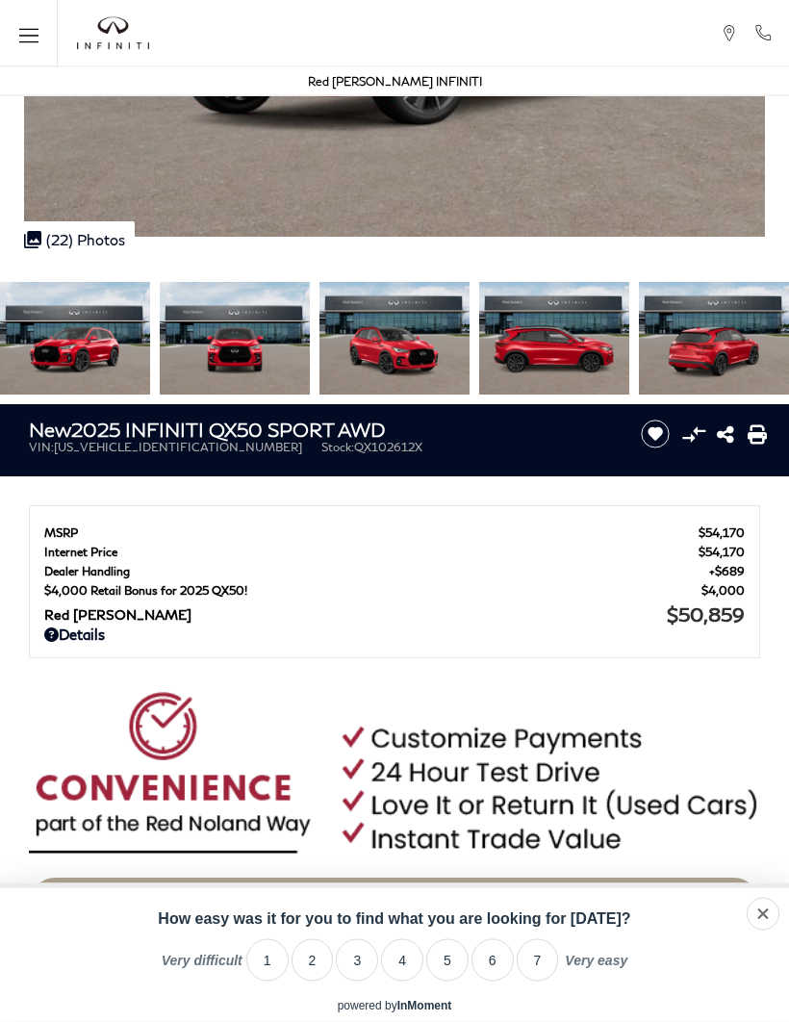
scroll to position [420, 0]
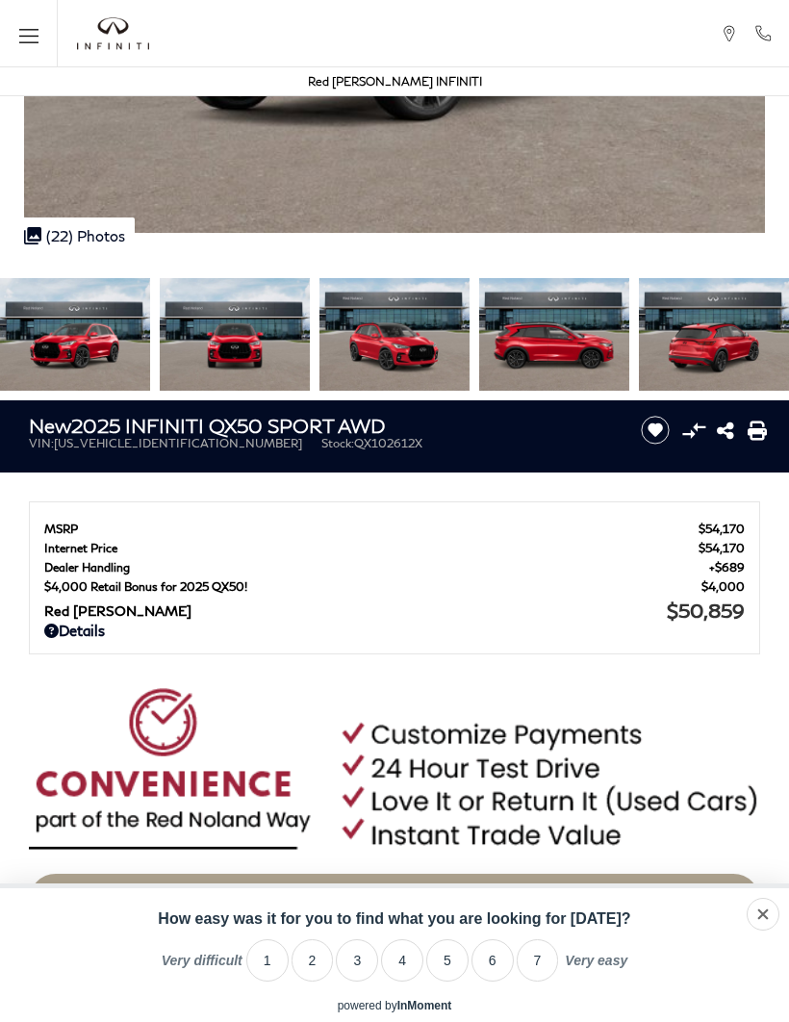
click at [92, 633] on link "Details" at bounding box center [394, 630] width 701 height 17
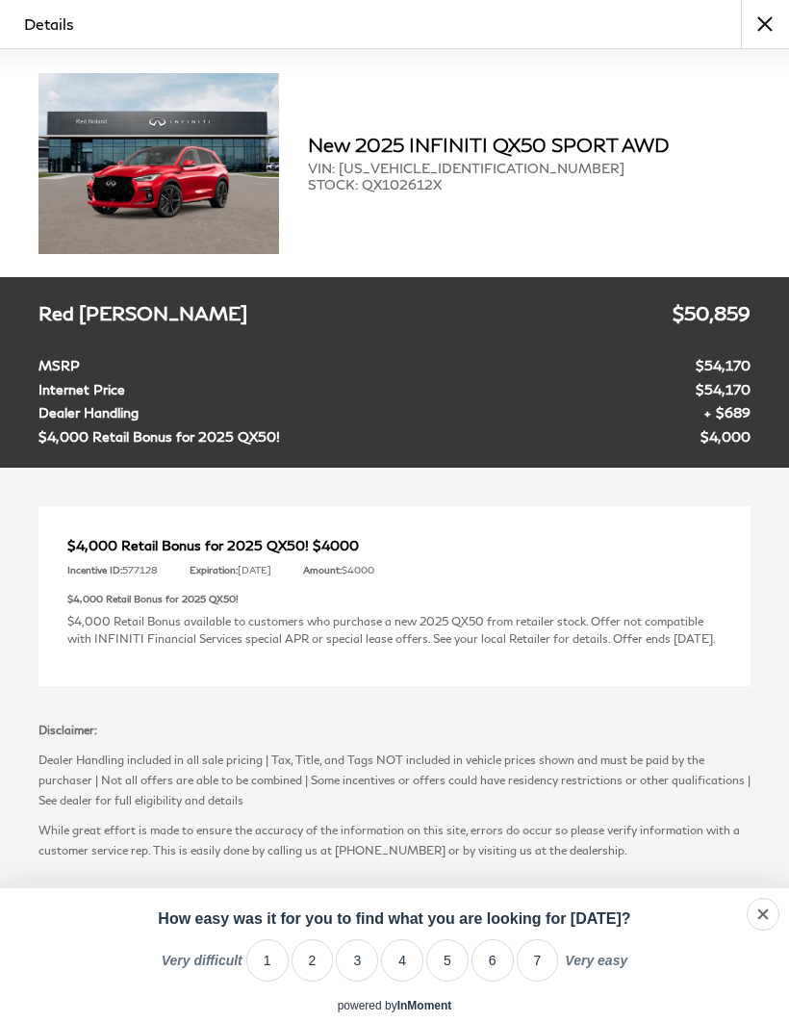
scroll to position [721, 0]
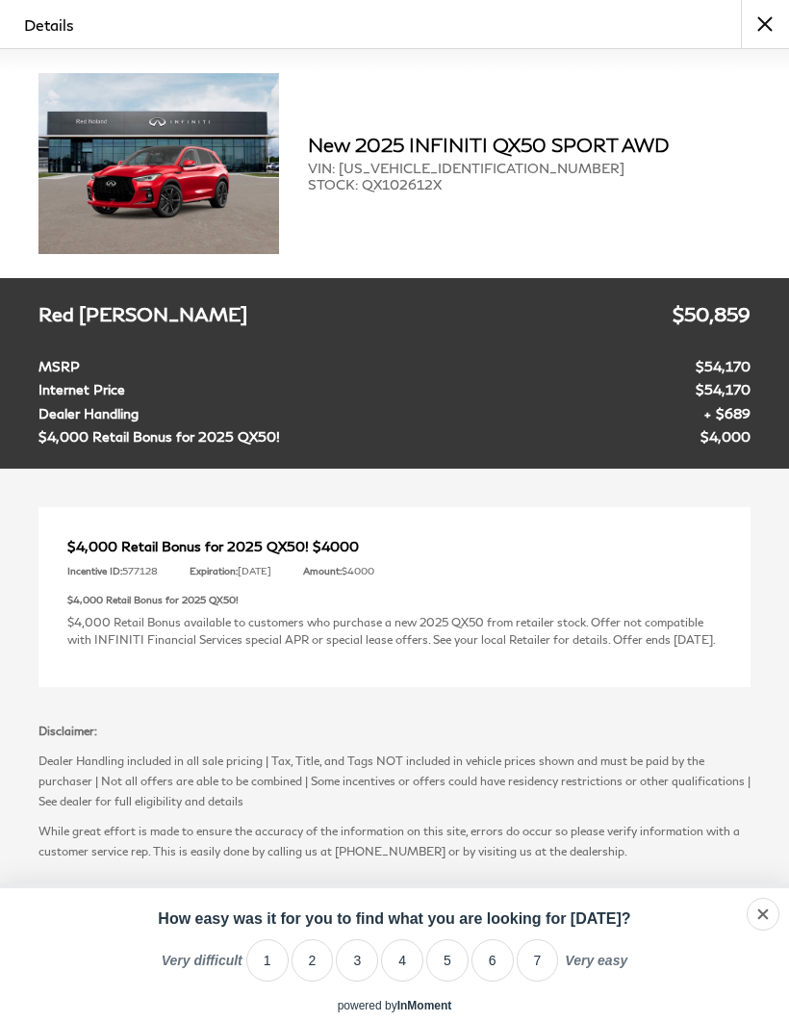
click at [760, 29] on button "close" at bounding box center [765, 24] width 48 height 48
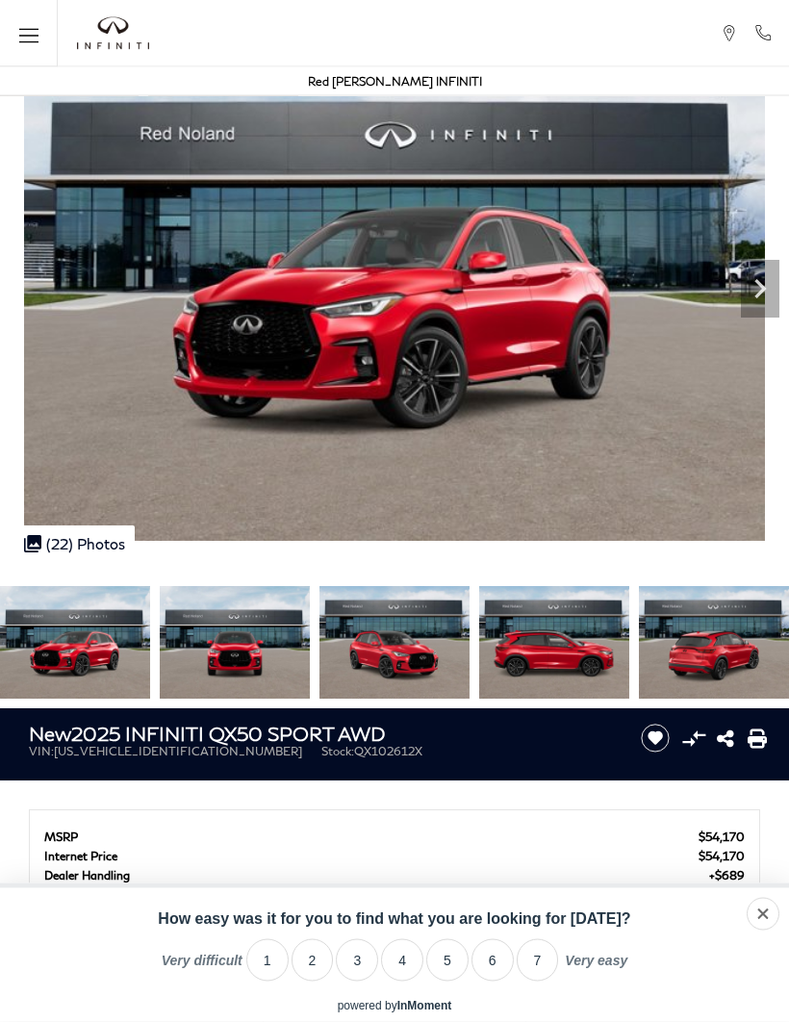
scroll to position [0, 0]
